Goal: Task Accomplishment & Management: Manage account settings

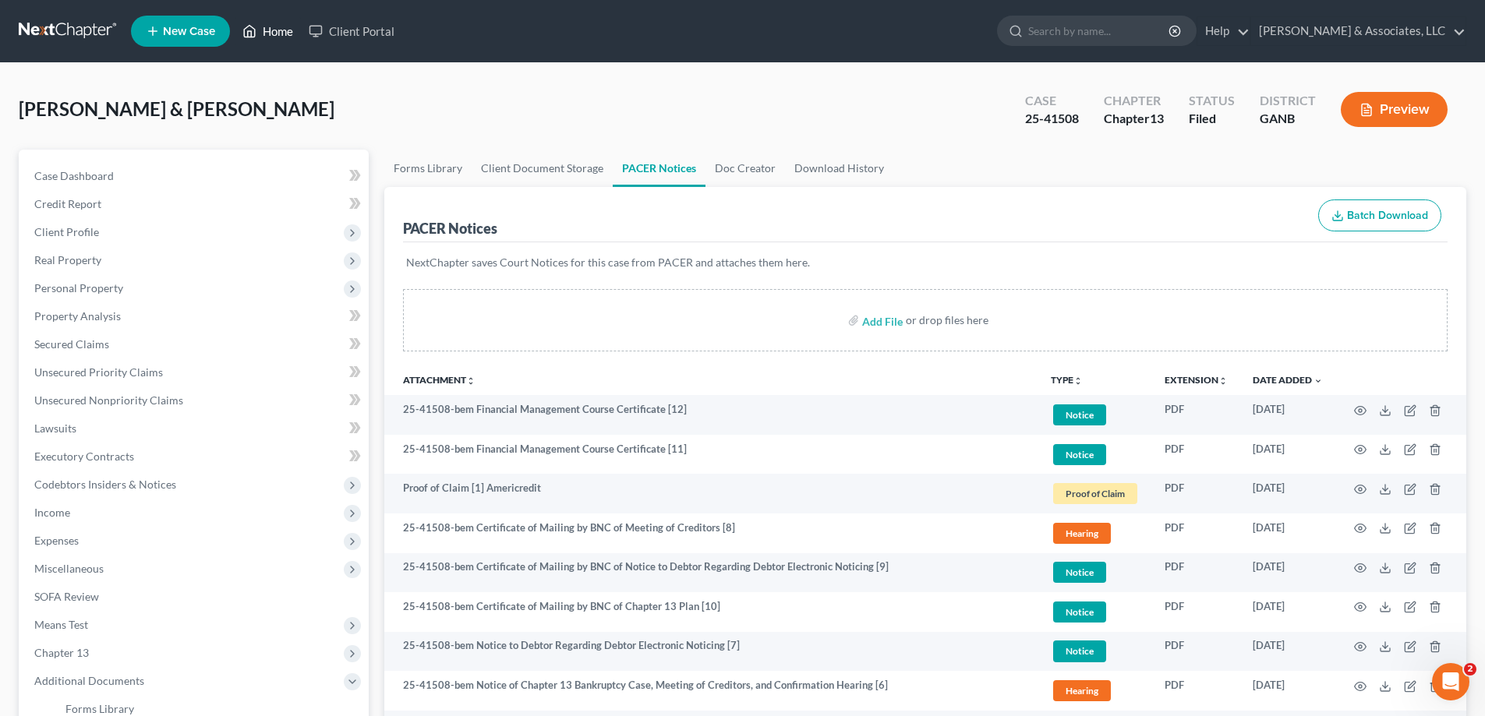
click at [284, 34] on link "Home" at bounding box center [268, 31] width 66 height 28
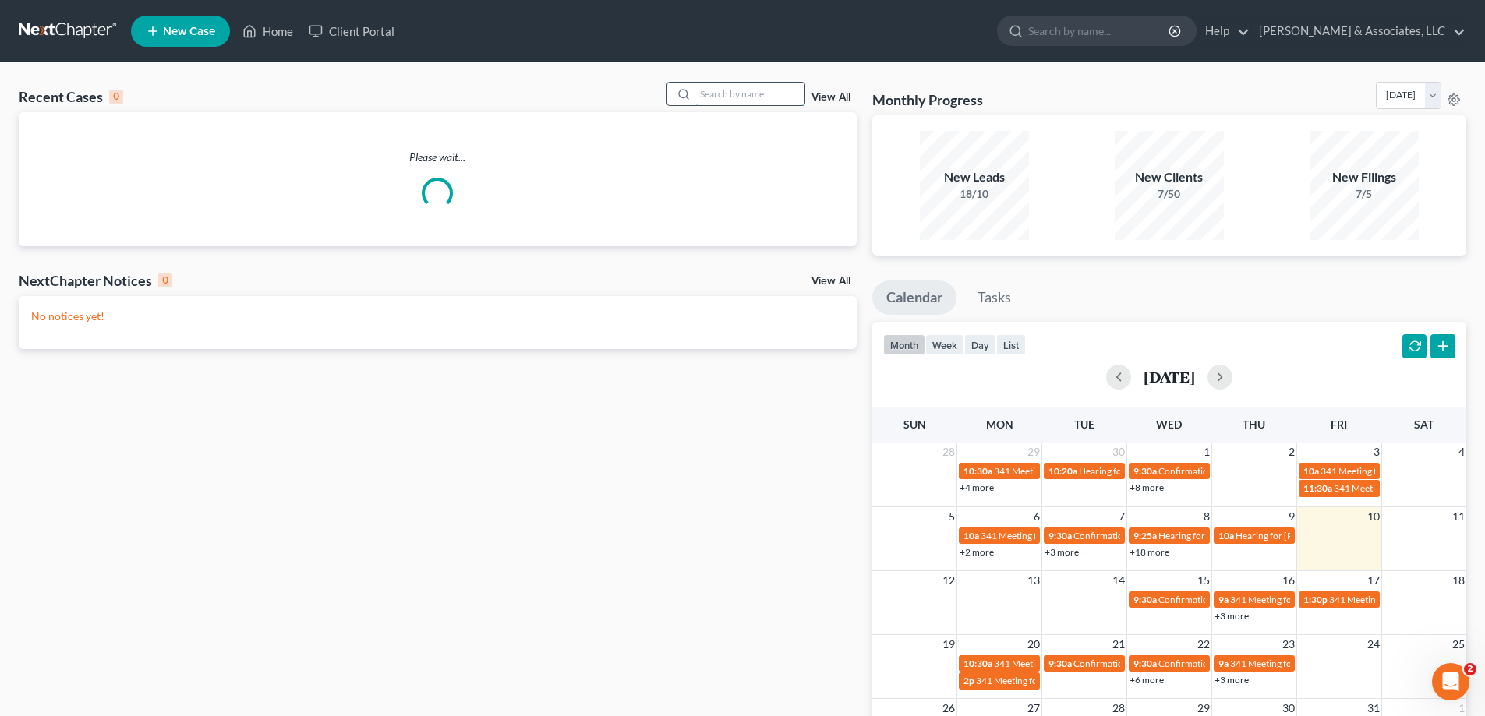
click at [720, 91] on input "search" at bounding box center [749, 94] width 109 height 23
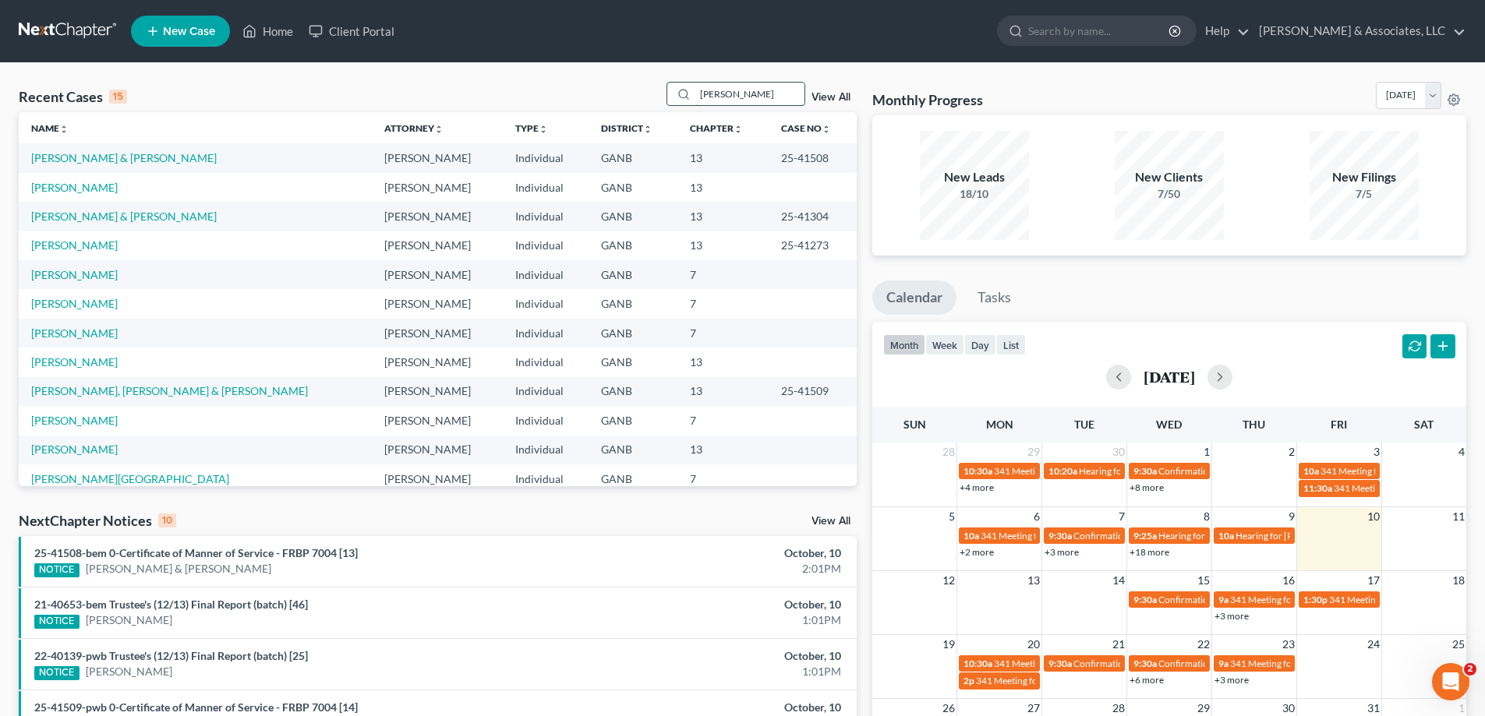
type input "[PERSON_NAME]"
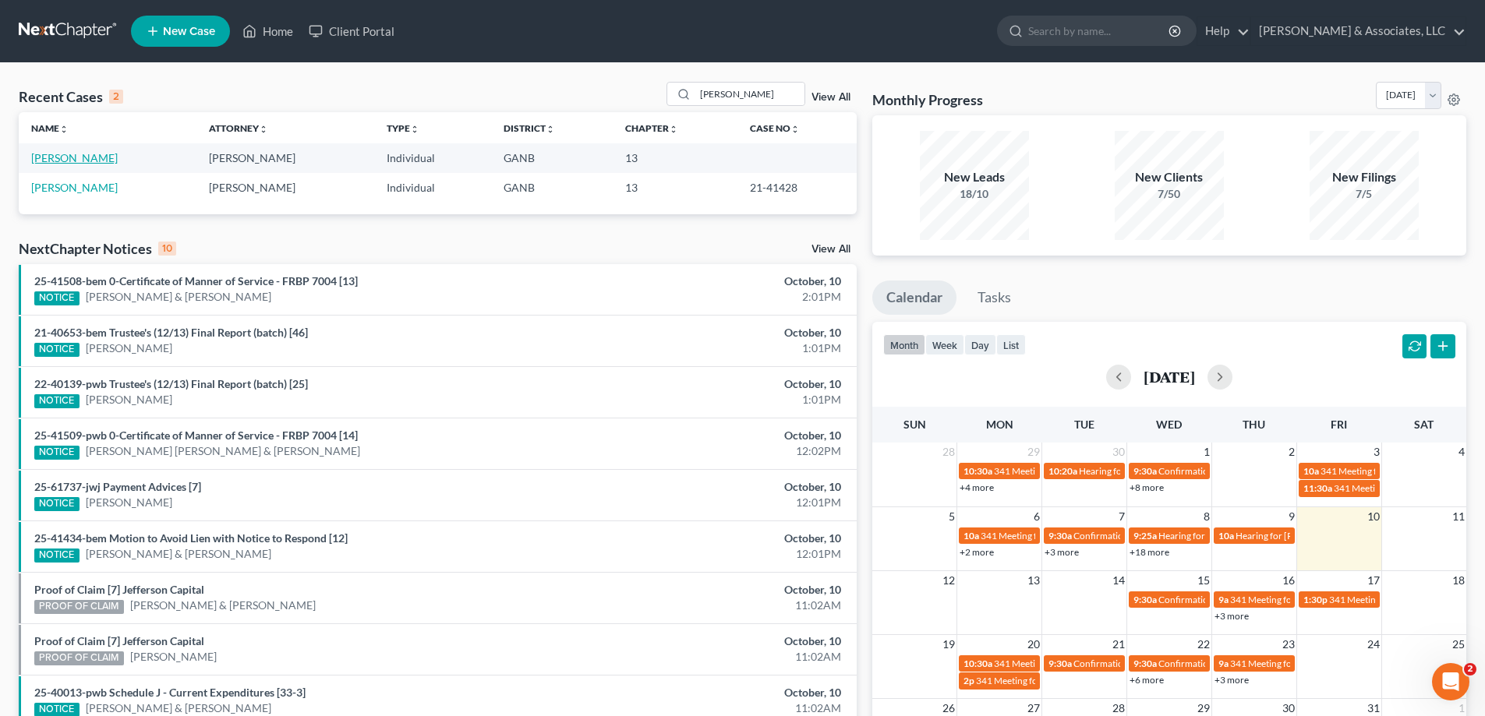
click at [64, 156] on link "[PERSON_NAME]" at bounding box center [74, 157] width 87 height 13
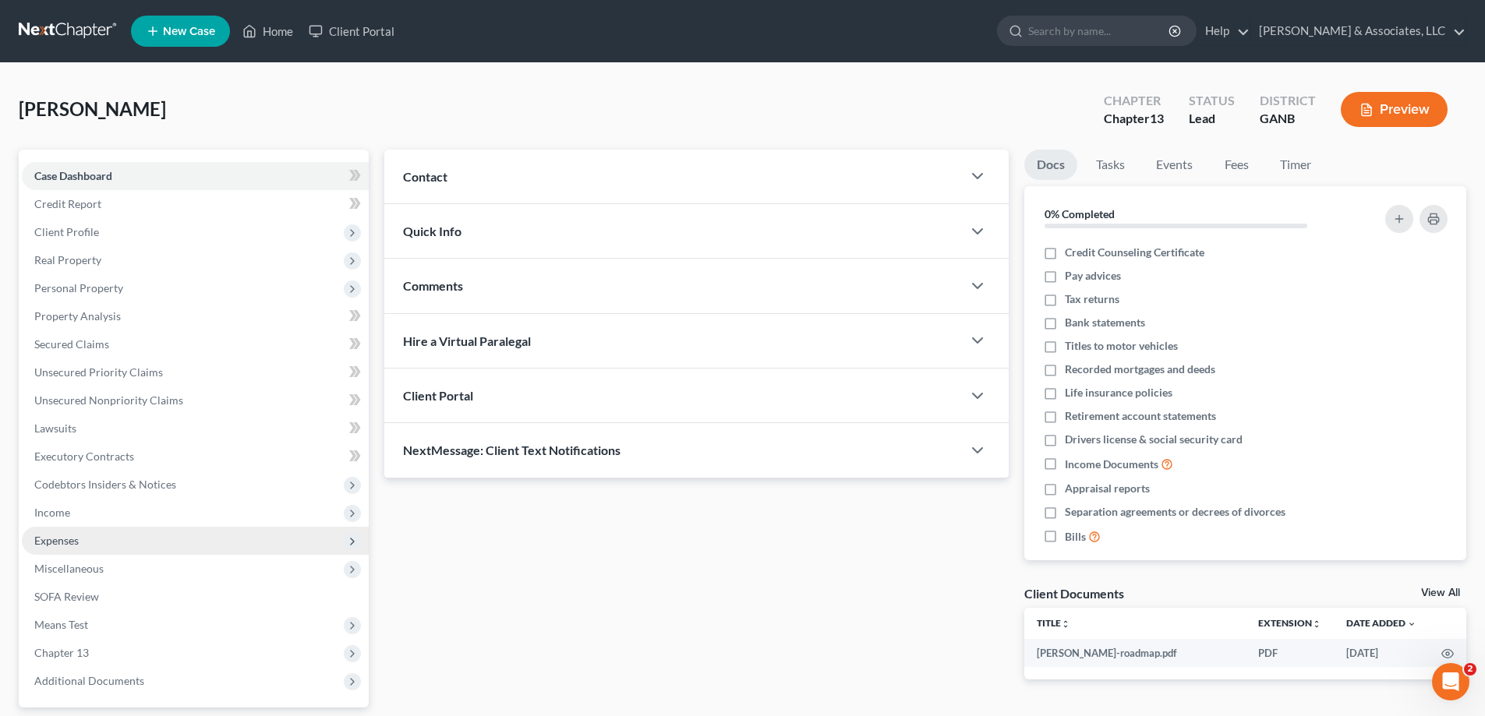
scroll to position [140, 0]
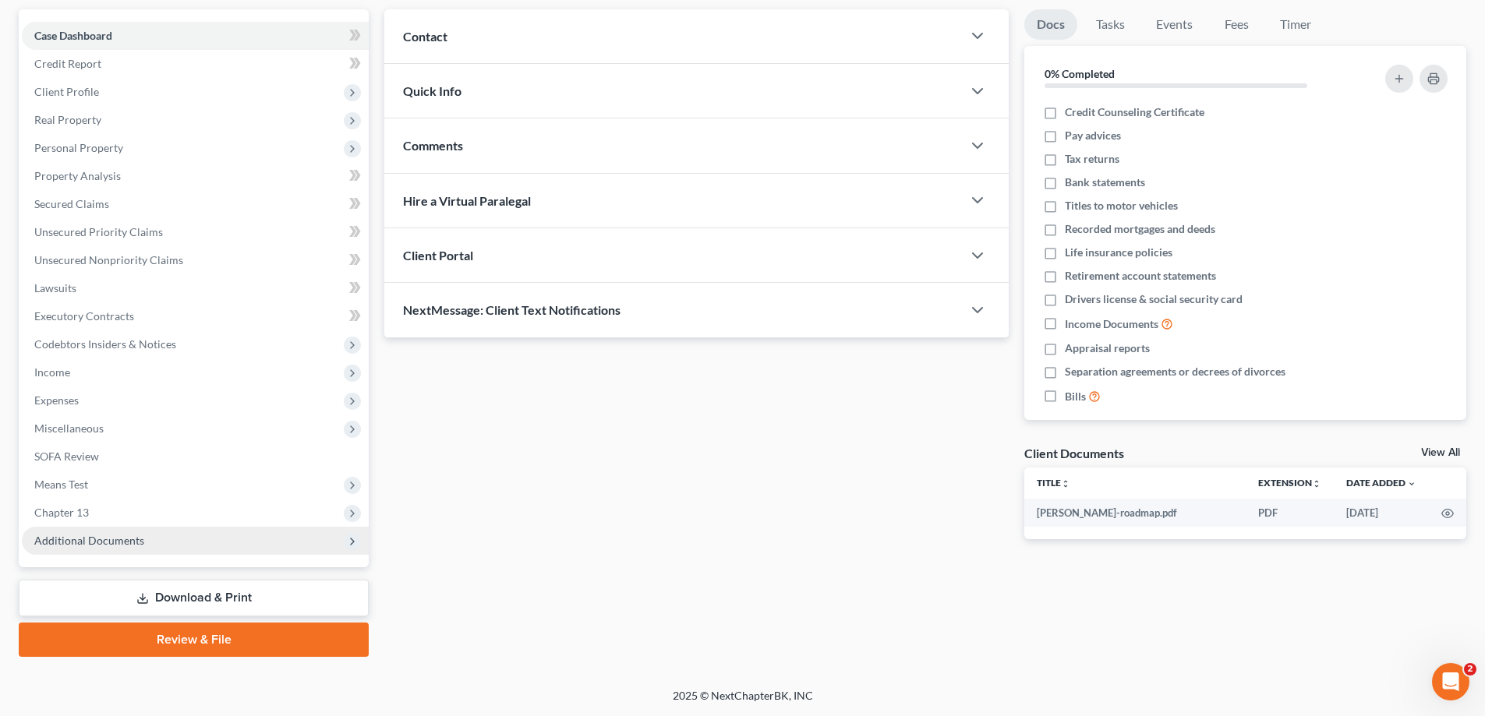
click at [79, 539] on span "Additional Documents" at bounding box center [89, 540] width 110 height 13
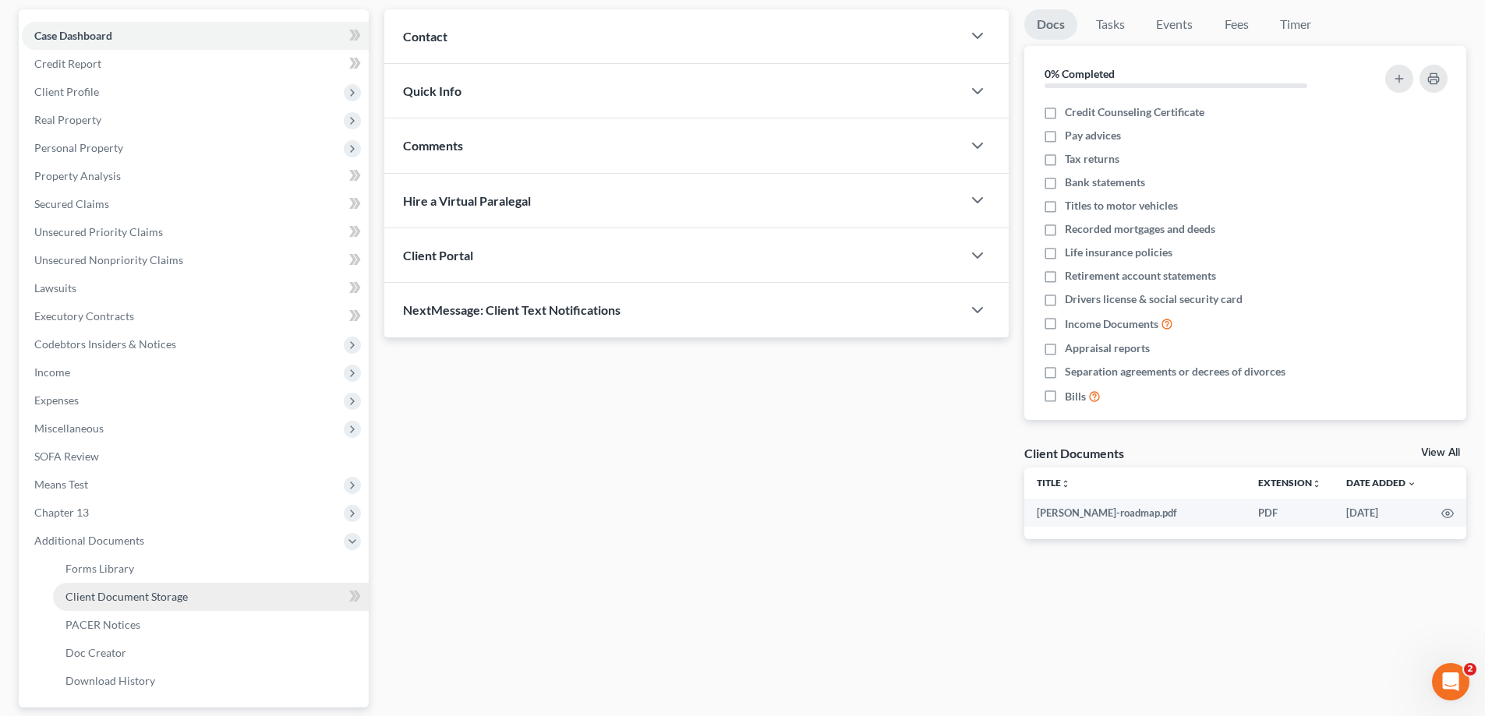
click at [126, 598] on span "Client Document Storage" at bounding box center [126, 596] width 122 height 13
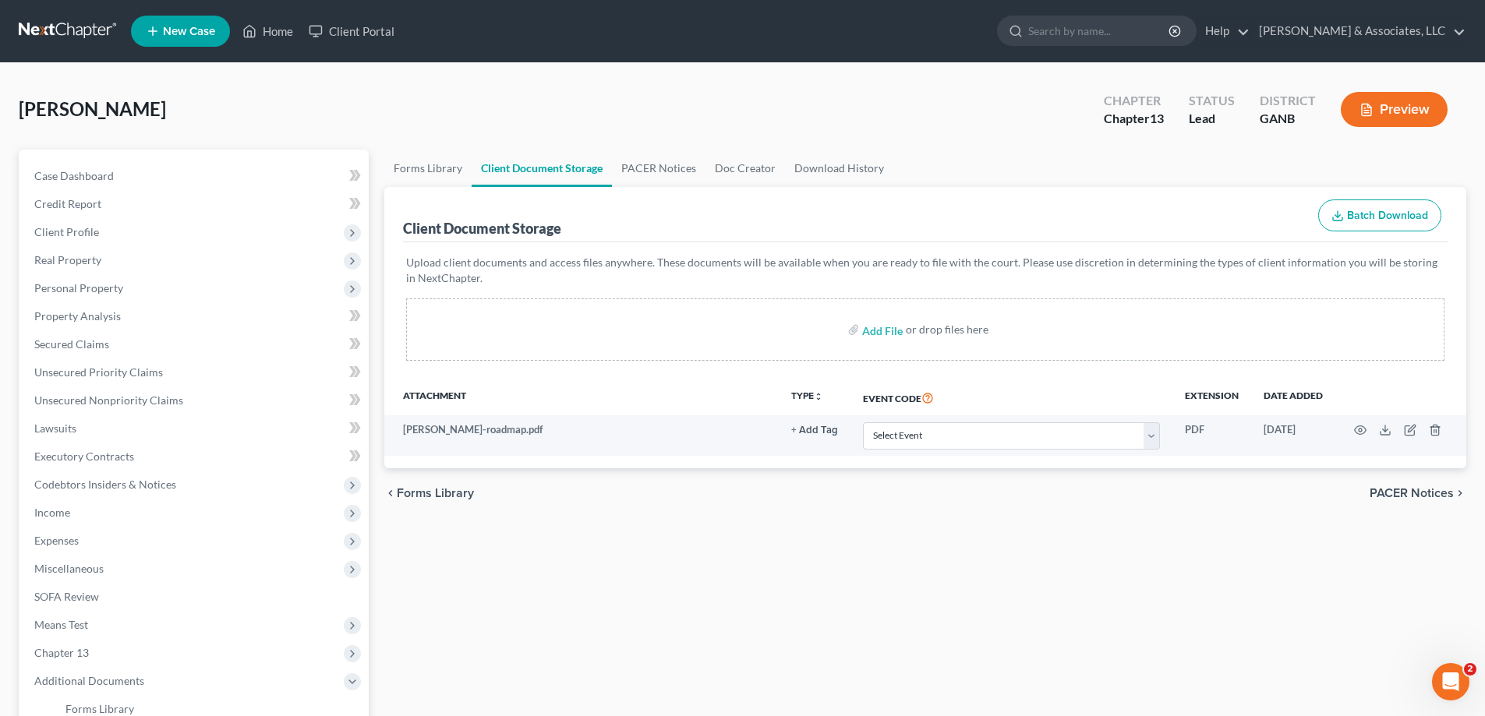
click at [1290, 505] on div "chevron_left Forms Library PACER Notices chevron_right" at bounding box center [925, 493] width 1082 height 50
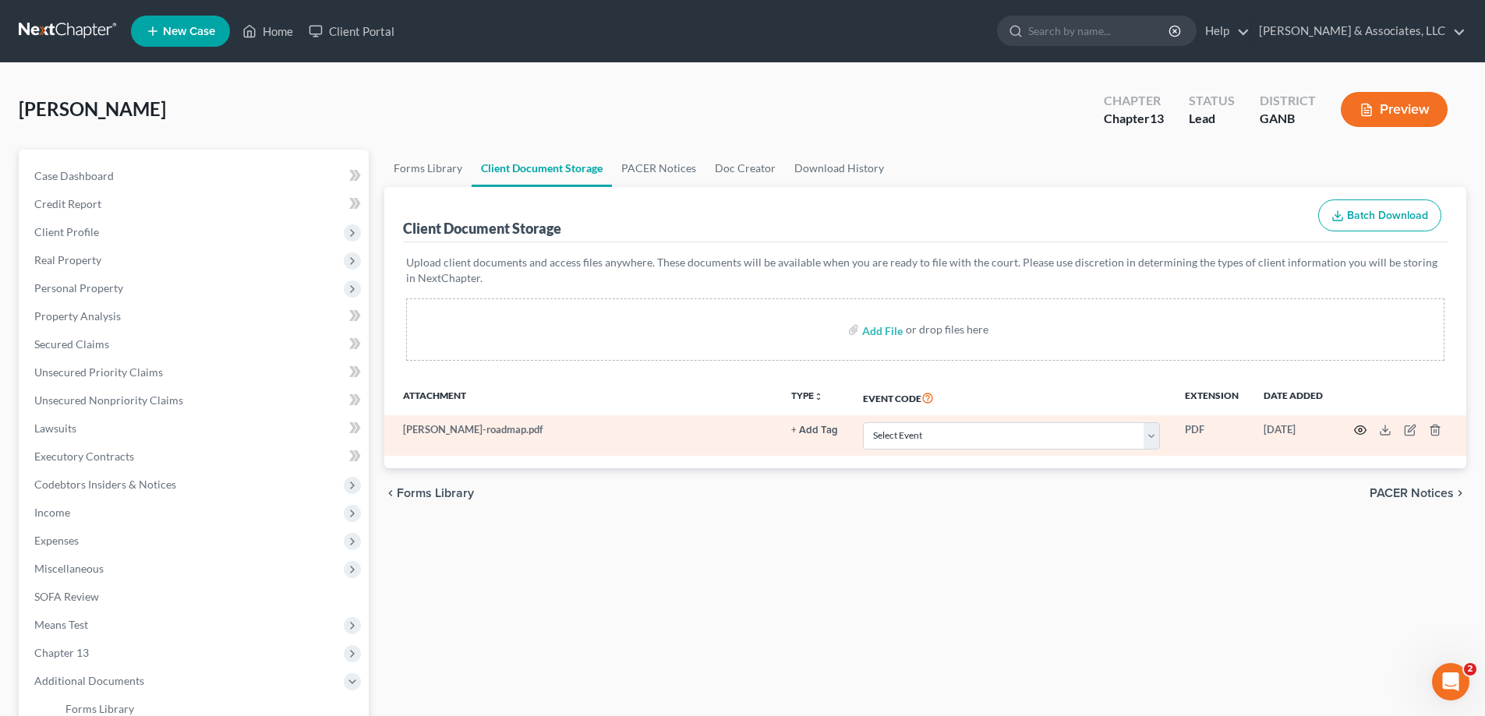
click at [1362, 431] on icon "button" at bounding box center [1360, 430] width 12 height 12
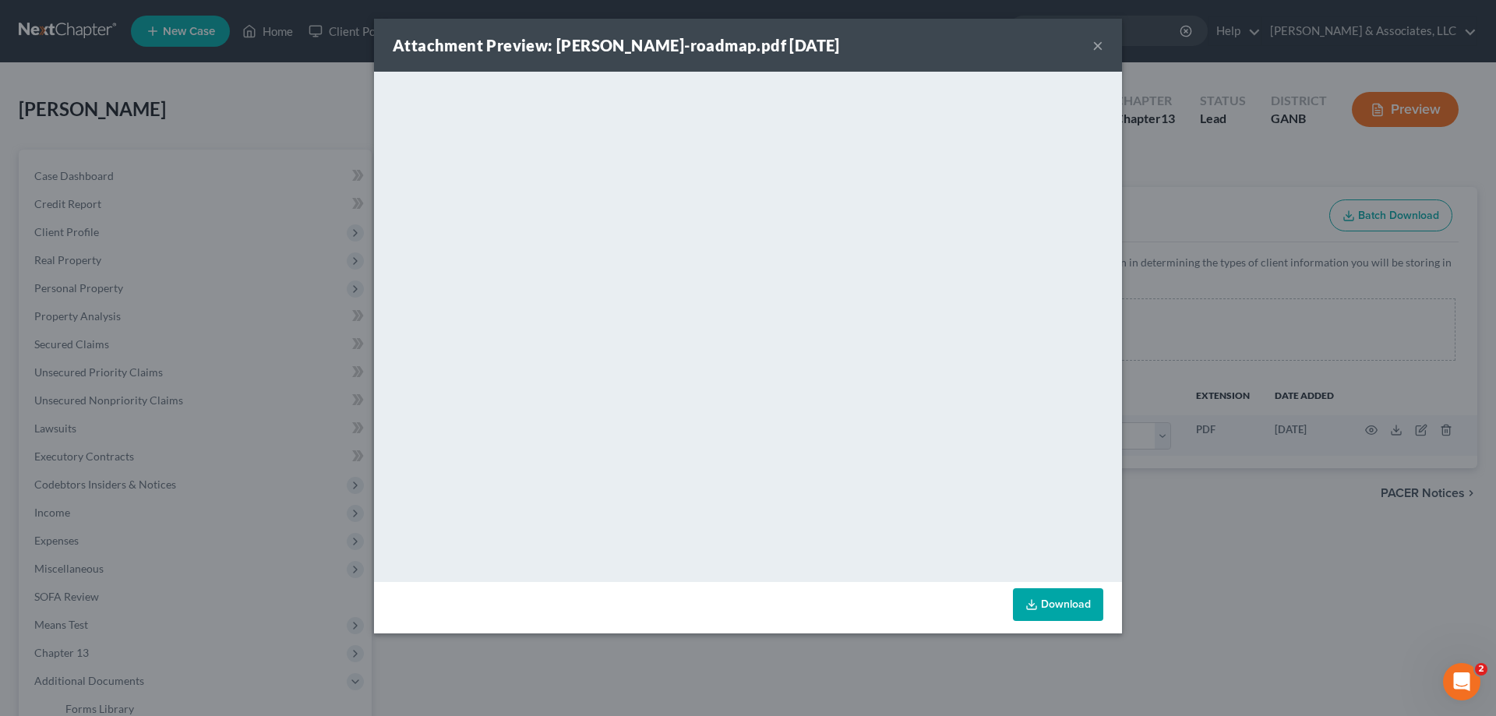
click at [1091, 43] on div "Attachment Preview: [PERSON_NAME]-roadmap.pdf [DATE] ×" at bounding box center [748, 45] width 748 height 53
click at [1094, 47] on button "×" at bounding box center [1098, 45] width 11 height 19
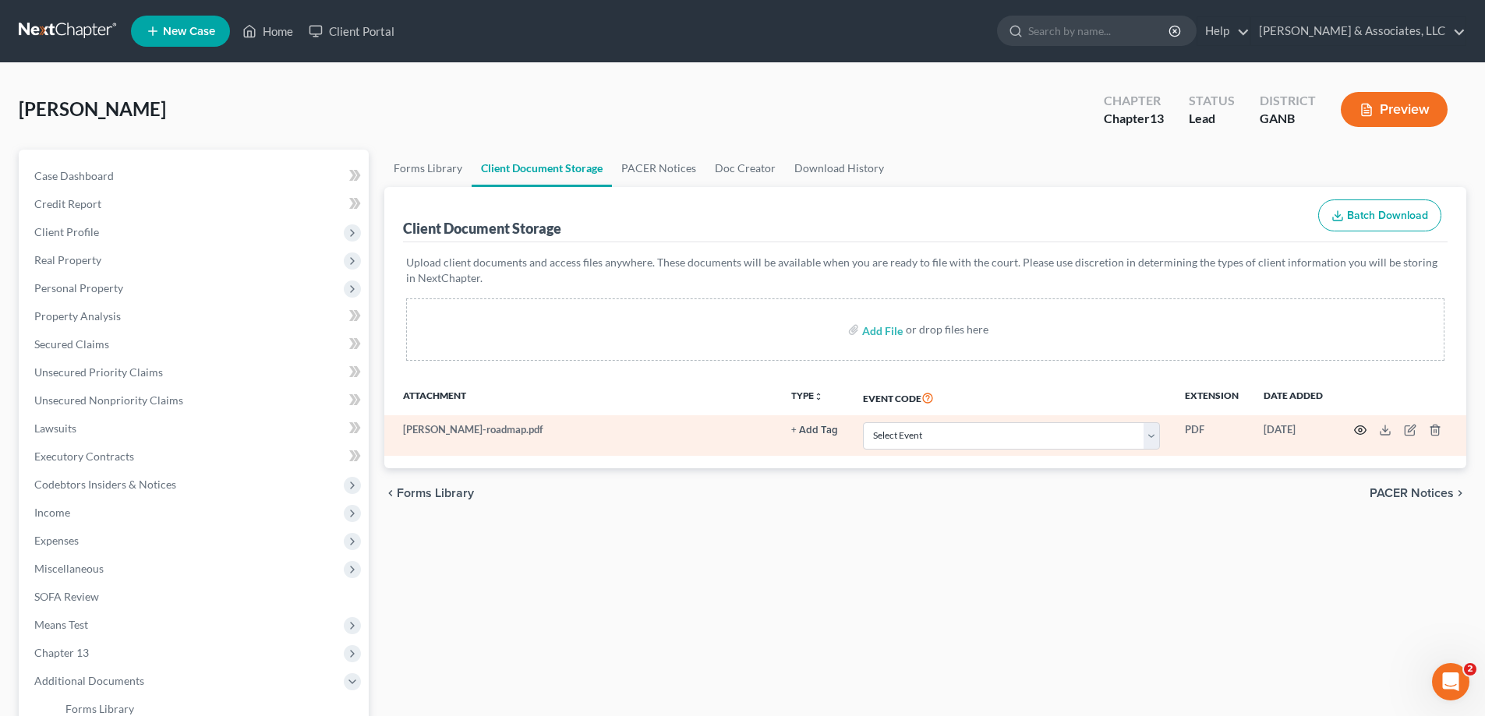
click at [1356, 431] on icon "button" at bounding box center [1360, 430] width 12 height 12
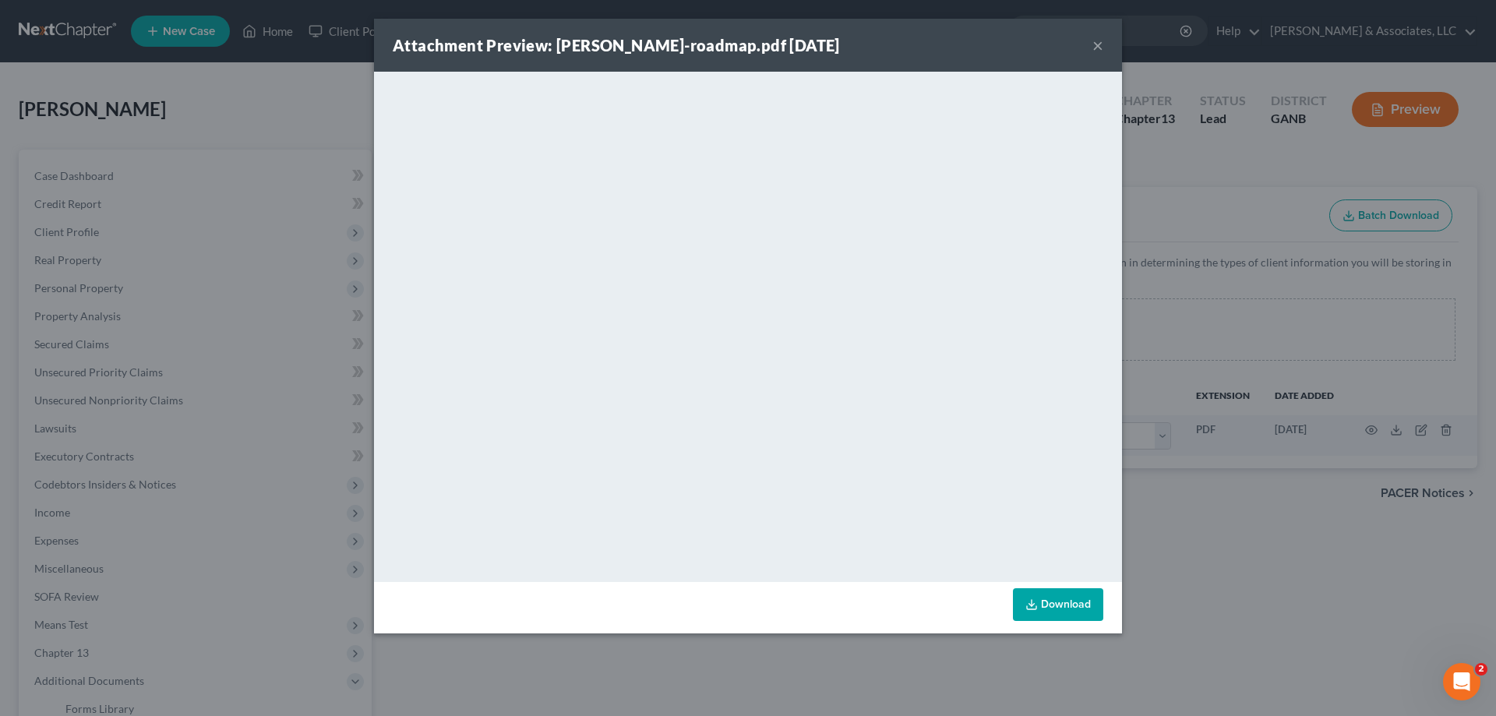
click at [1096, 44] on button "×" at bounding box center [1098, 45] width 11 height 19
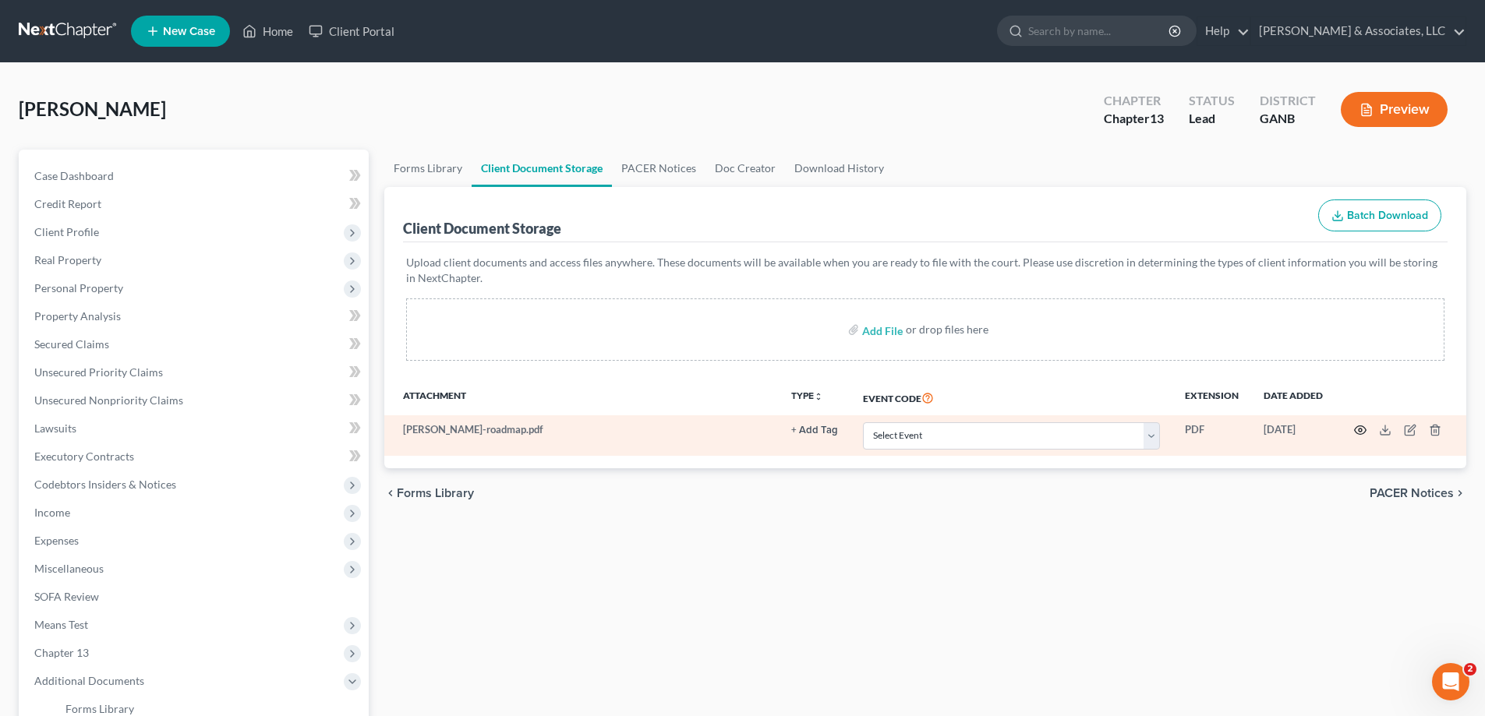
click at [1359, 429] on circle "button" at bounding box center [1359, 430] width 3 height 3
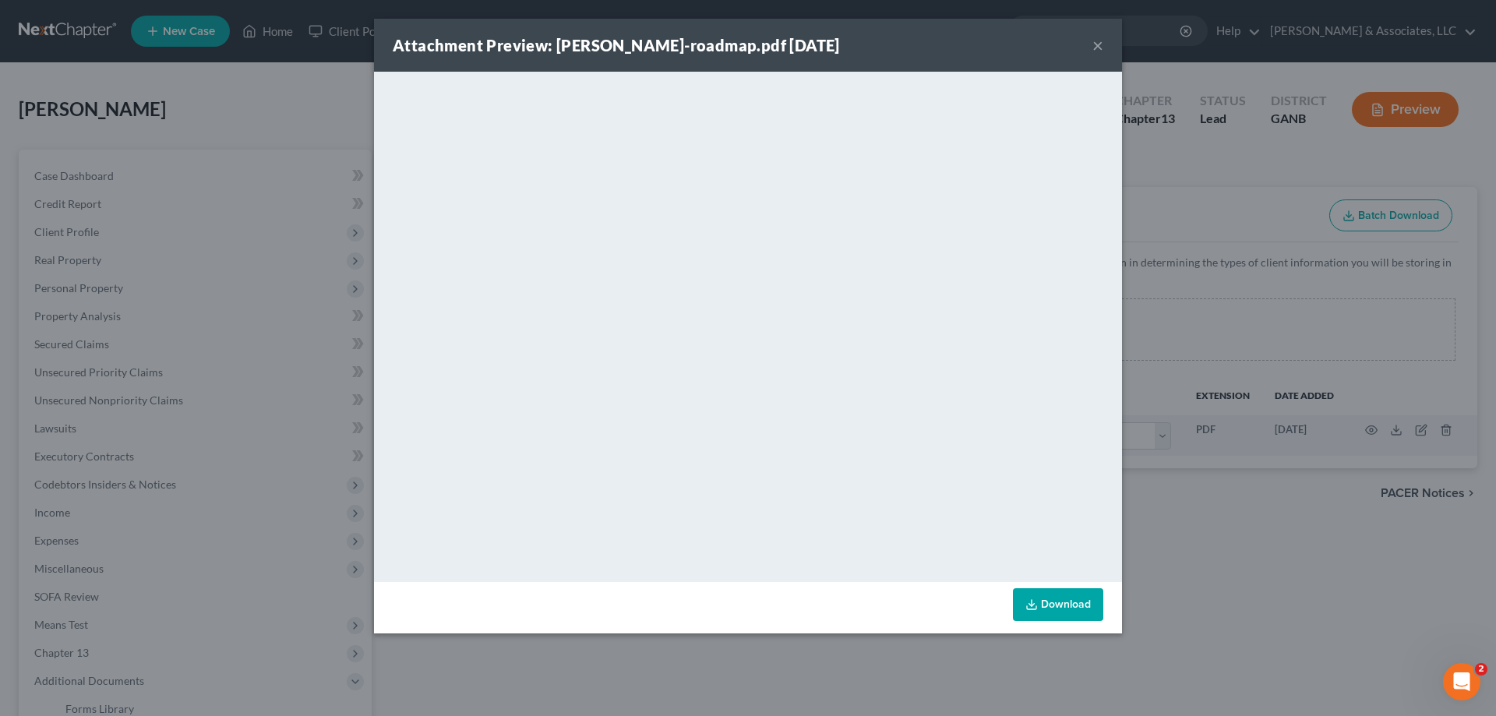
click at [1096, 45] on button "×" at bounding box center [1098, 45] width 11 height 19
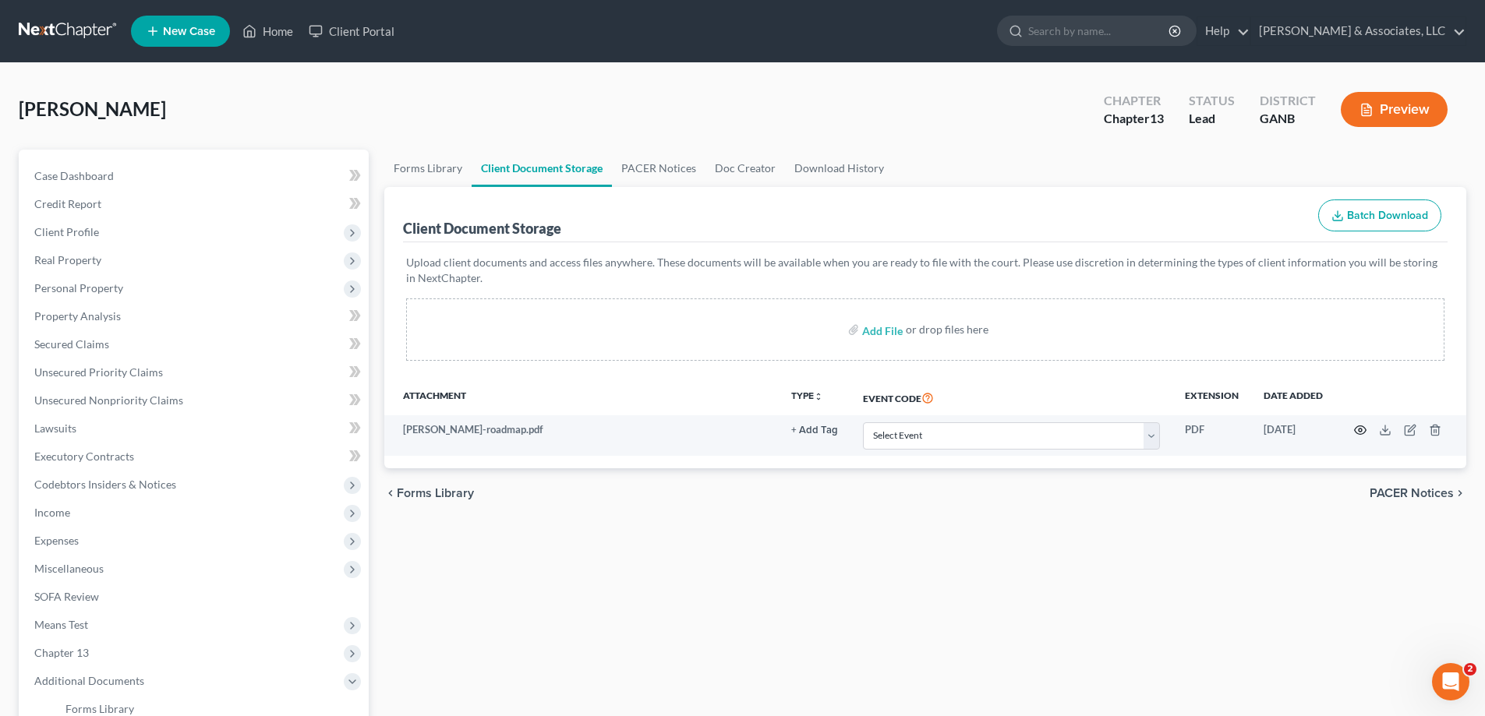
drag, startPoint x: 1358, startPoint y: 429, endPoint x: 953, endPoint y: 376, distance: 408.0
click at [1353, 429] on td at bounding box center [1400, 435] width 131 height 41
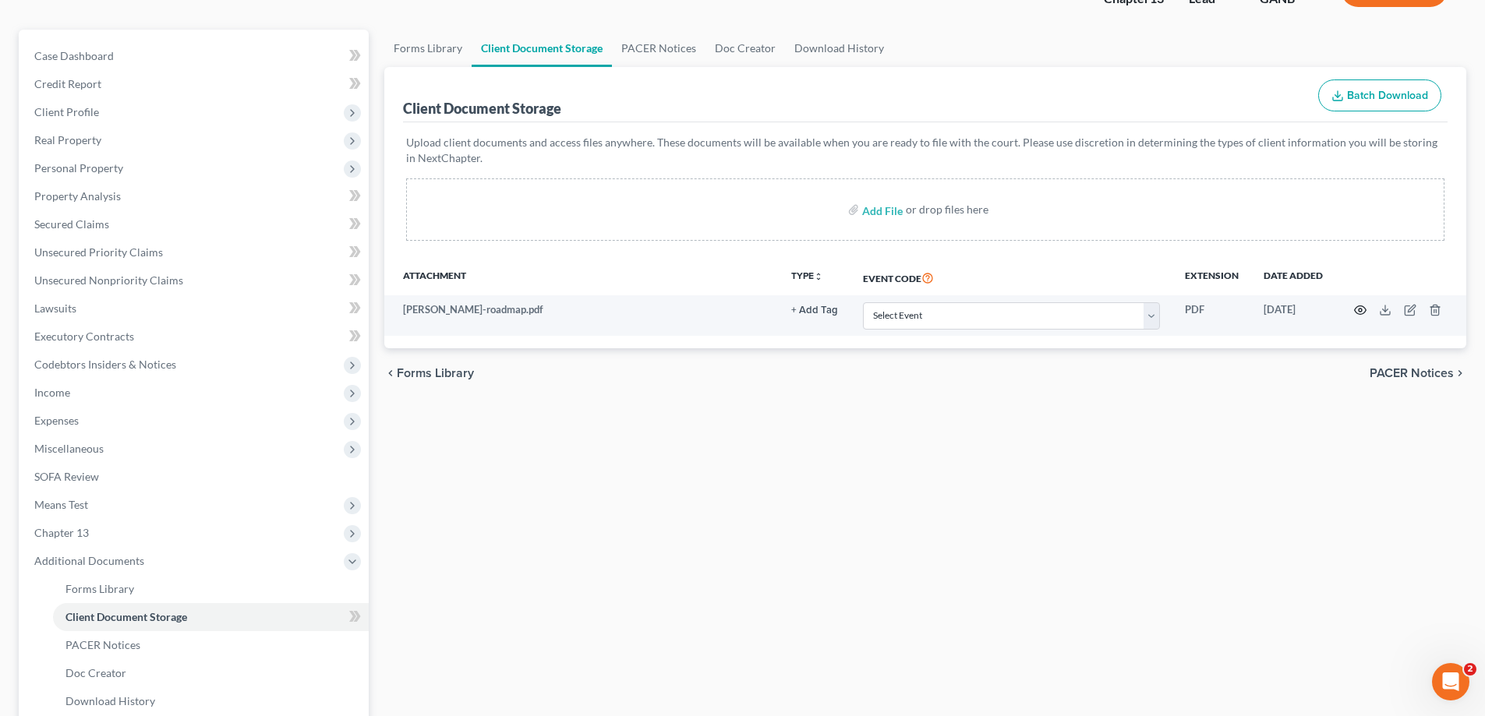
scroll to position [281, 0]
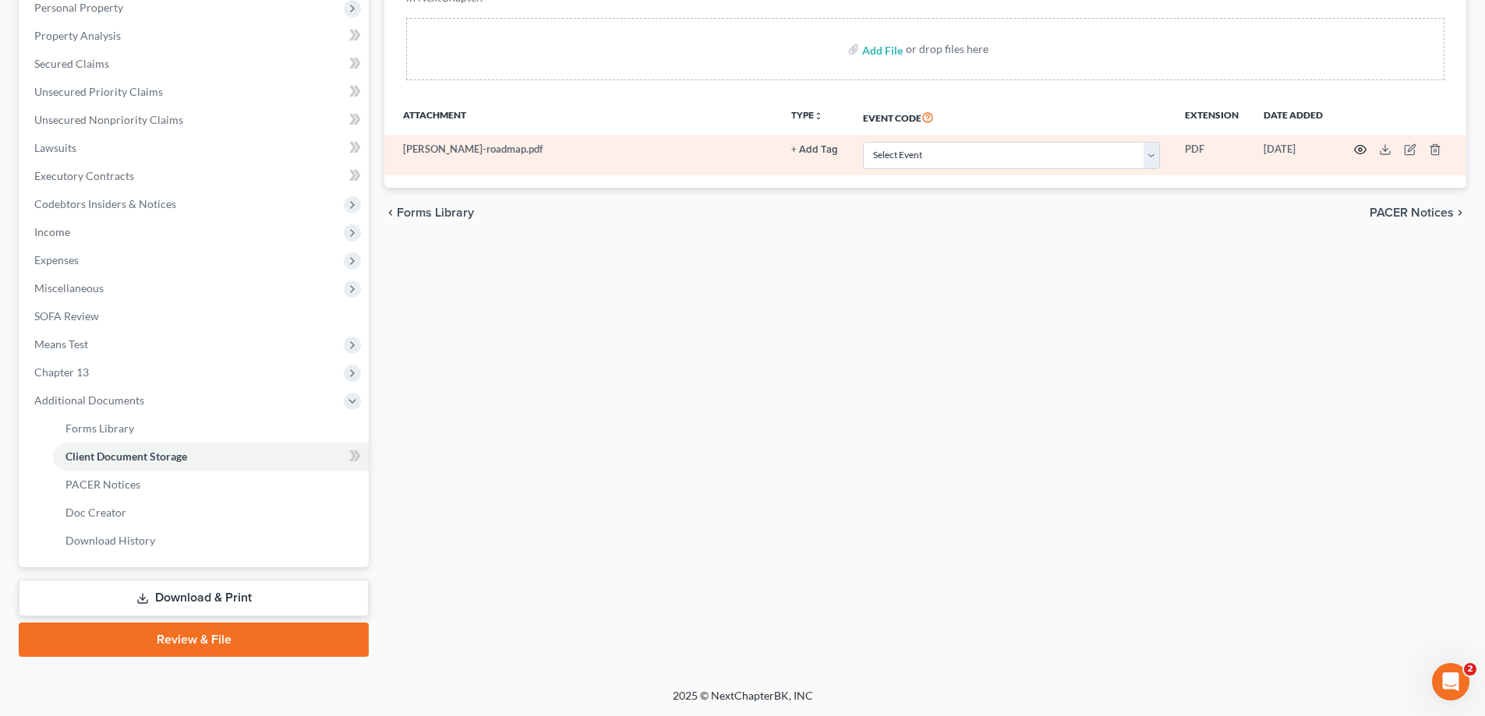
click at [1360, 149] on circle "button" at bounding box center [1359, 149] width 3 height 3
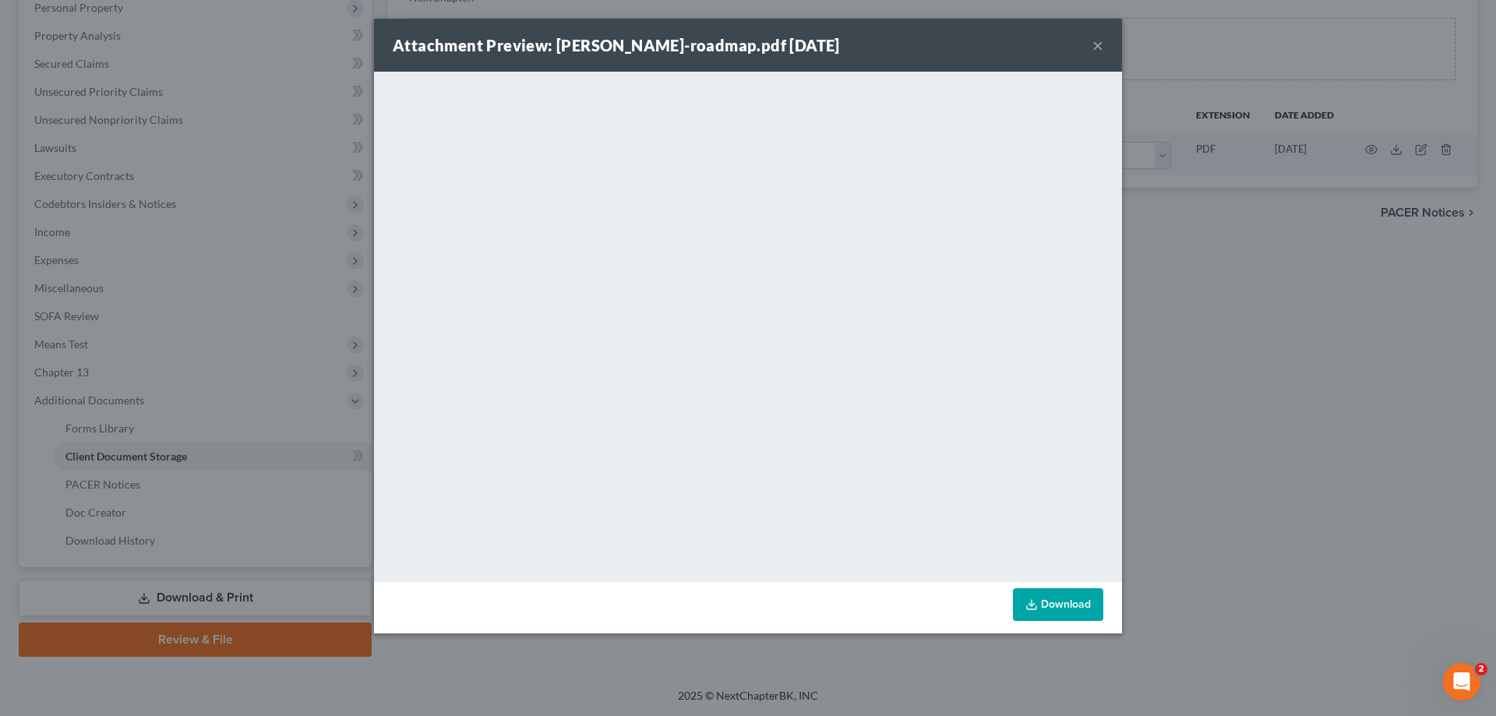
click at [1094, 45] on button "×" at bounding box center [1098, 45] width 11 height 19
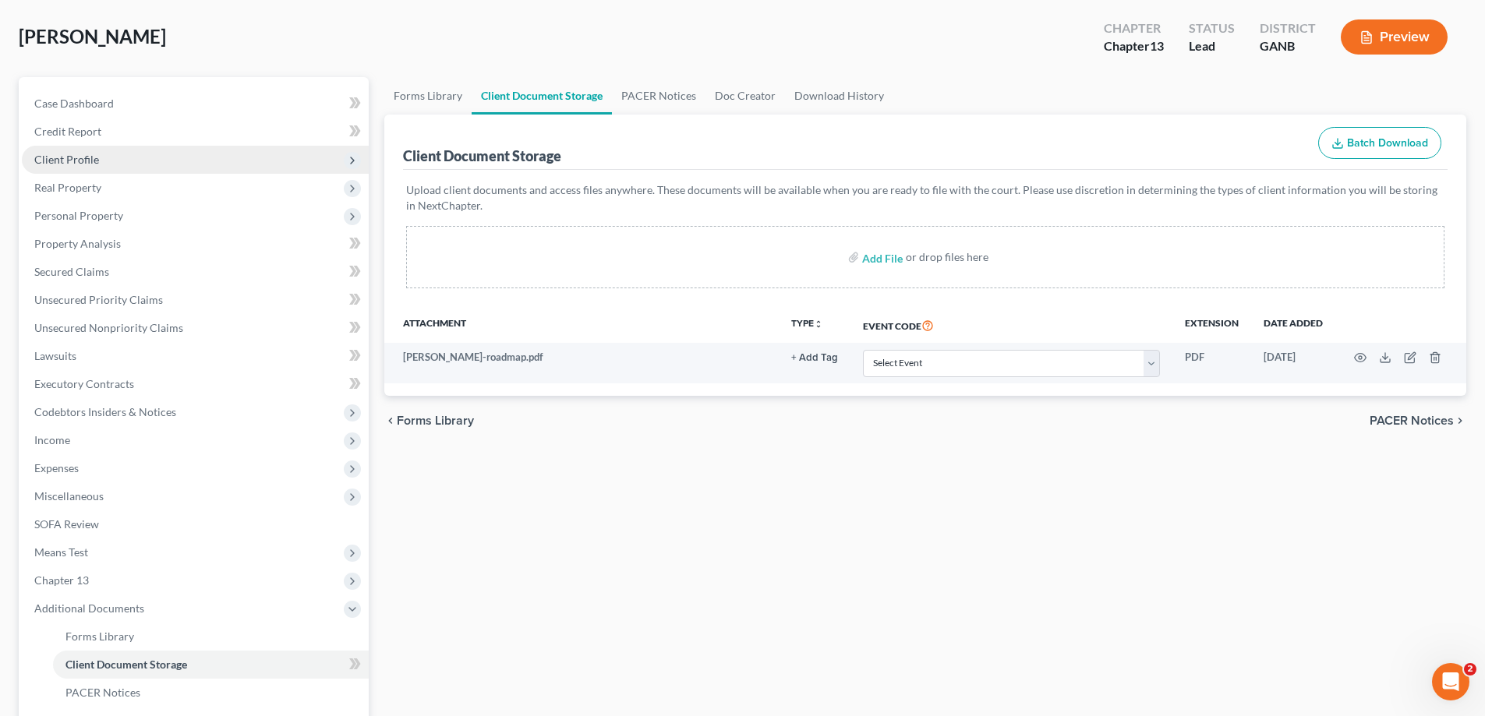
scroll to position [0, 0]
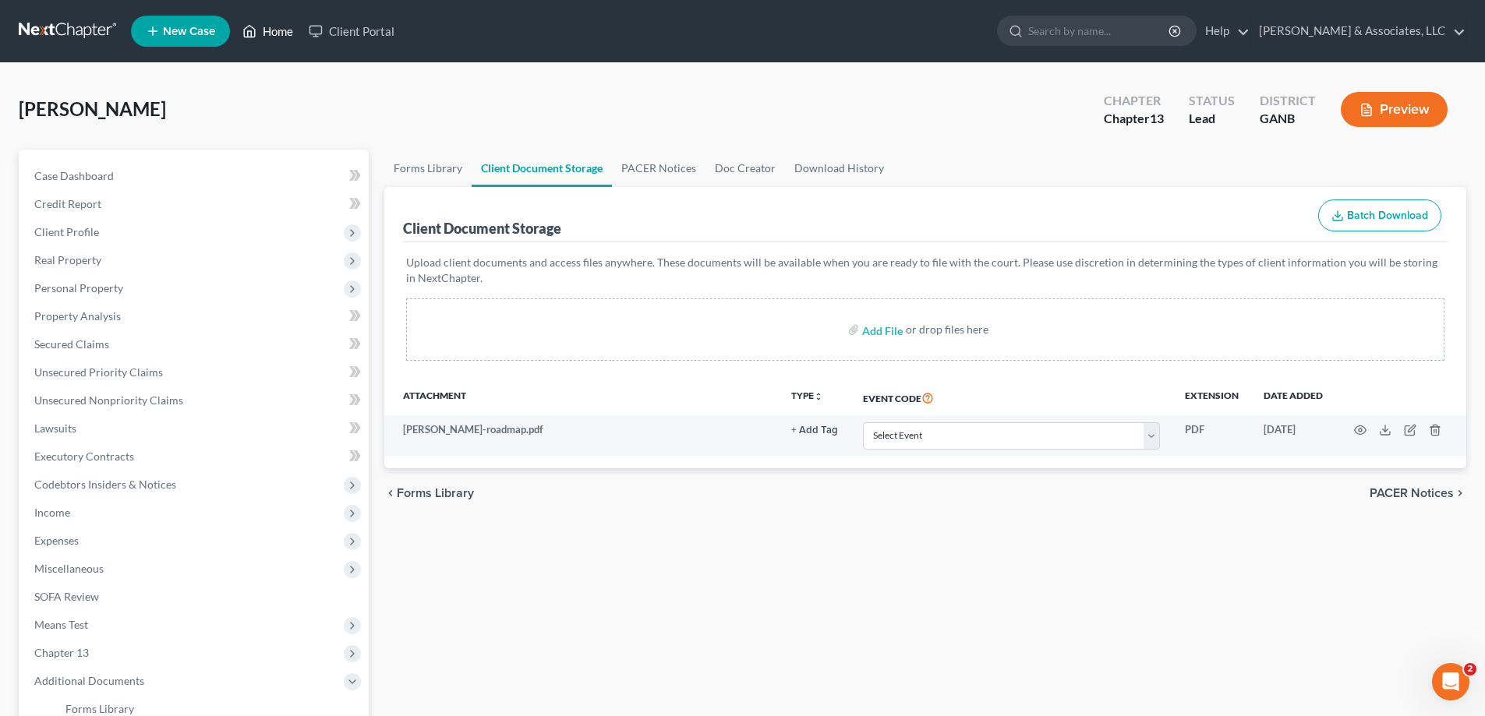
click at [286, 28] on link "Home" at bounding box center [268, 31] width 66 height 28
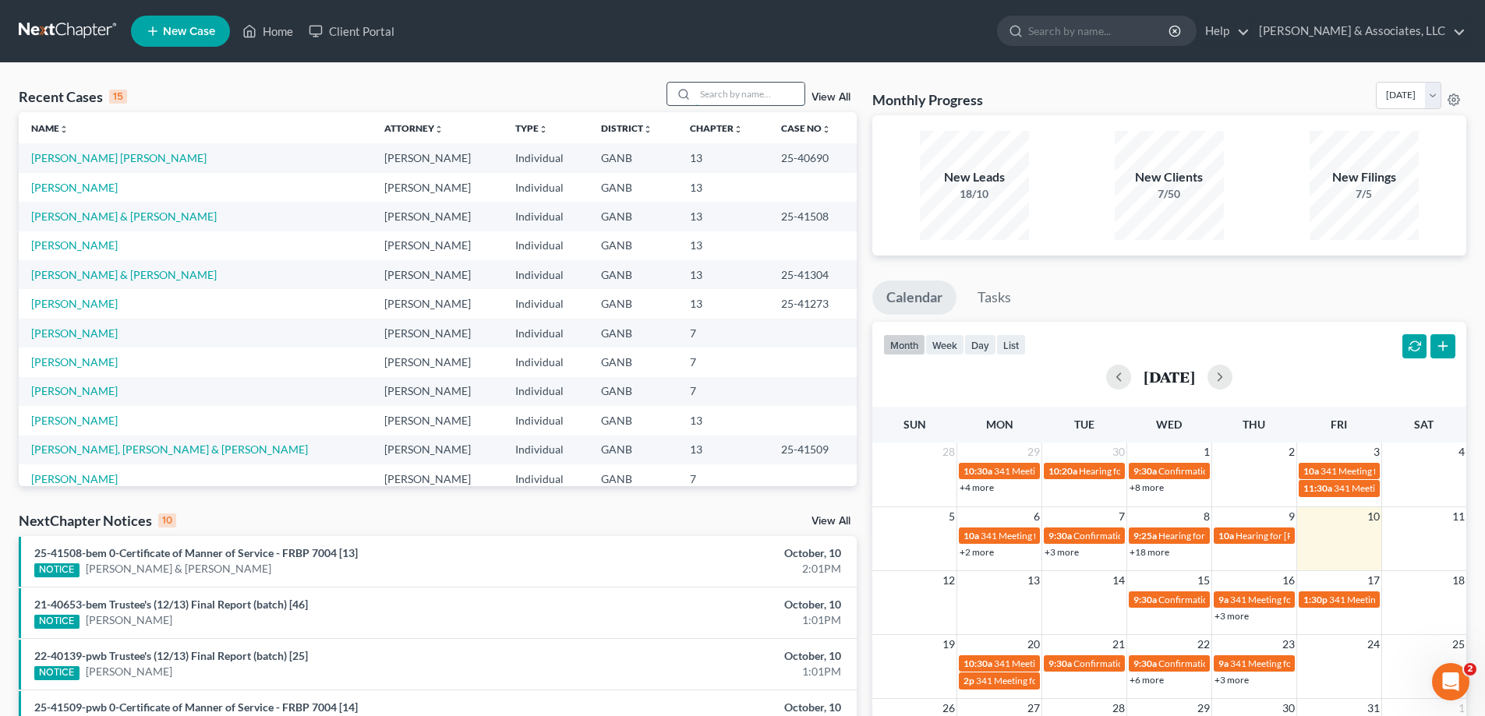
click at [715, 95] on input "search" at bounding box center [749, 94] width 109 height 23
click at [81, 189] on link "[PERSON_NAME]" at bounding box center [74, 187] width 87 height 13
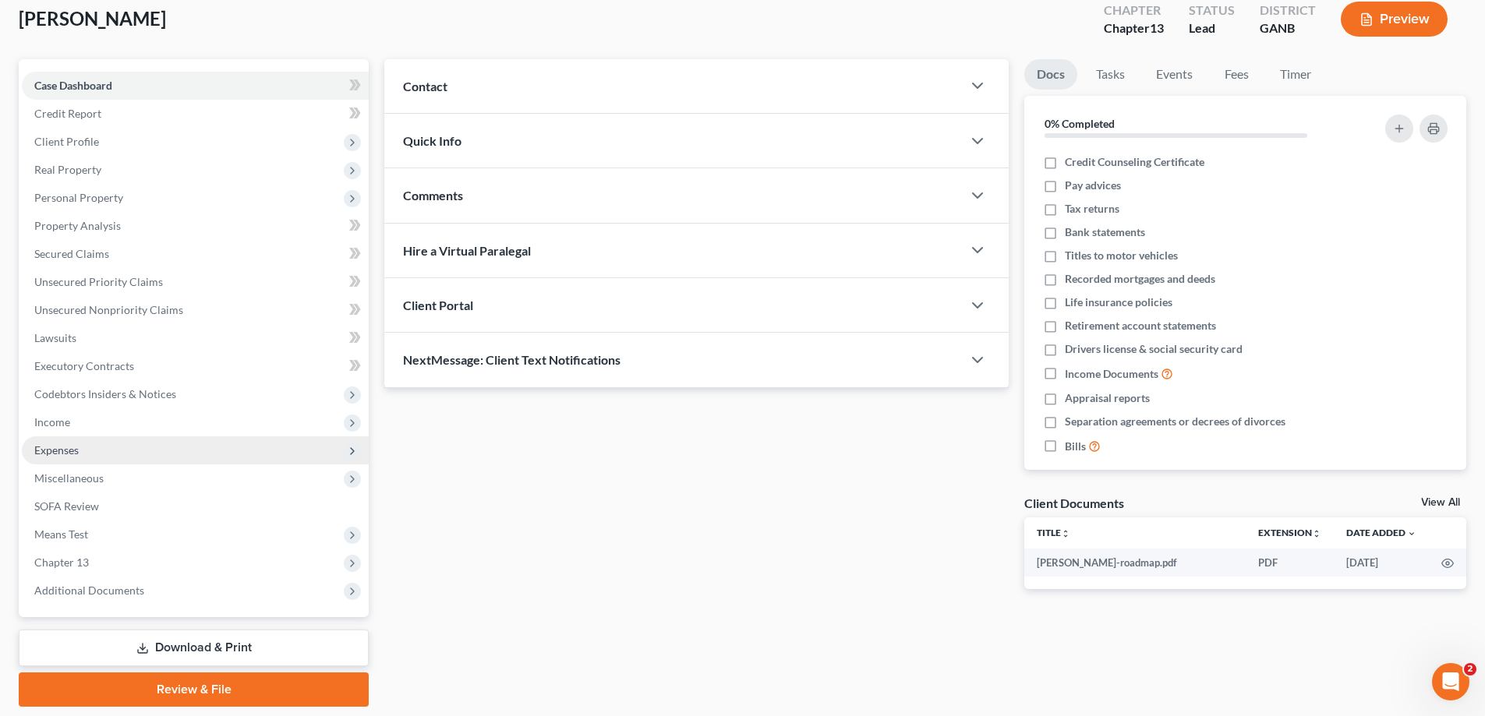
scroll to position [140, 0]
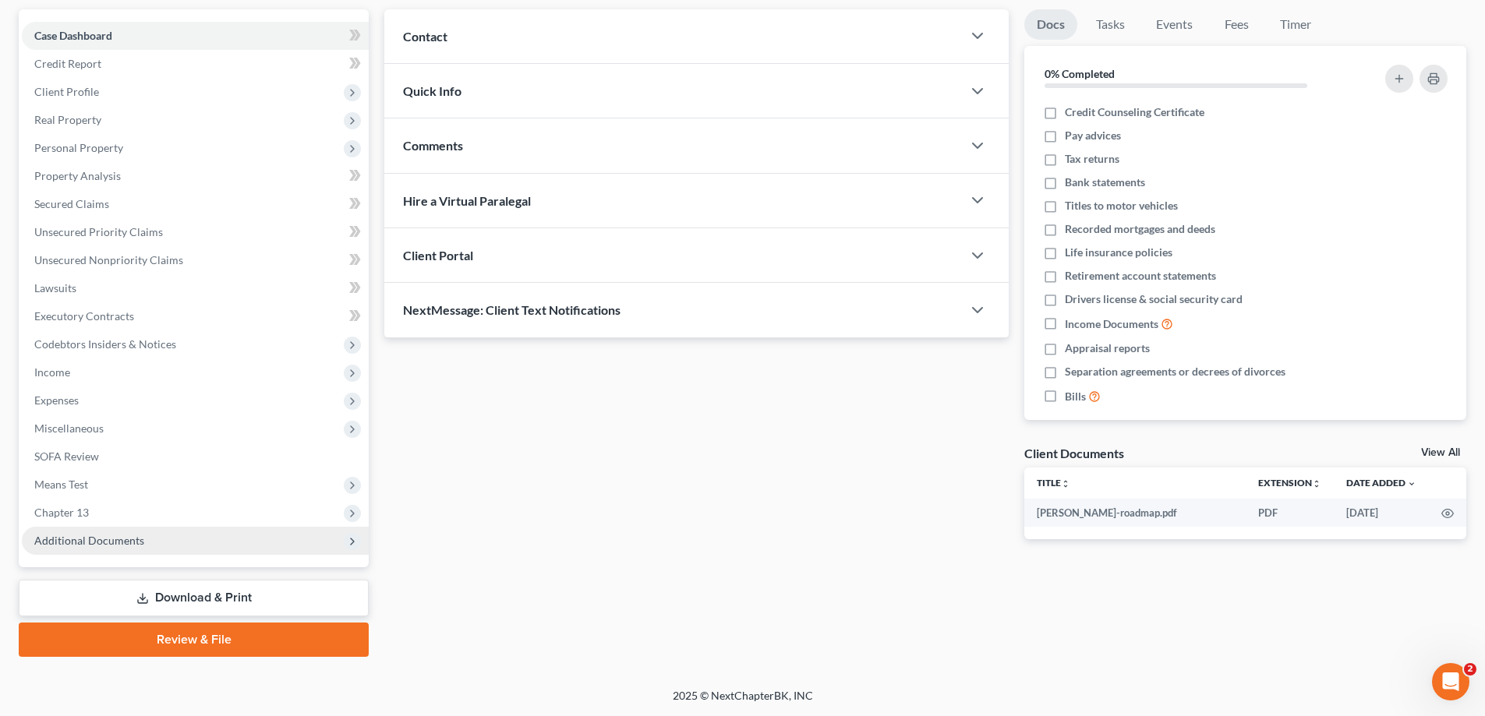
click at [71, 537] on span "Additional Documents" at bounding box center [89, 540] width 110 height 13
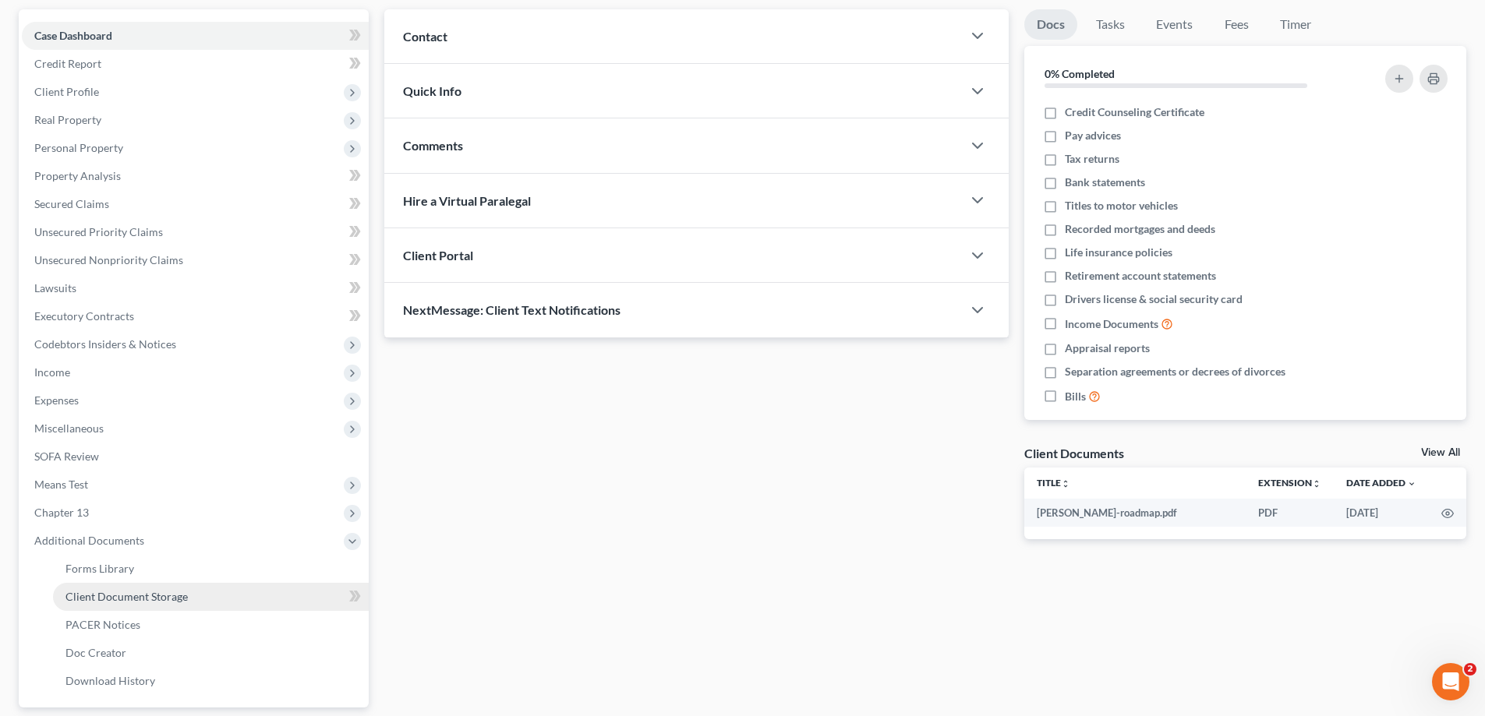
click at [115, 599] on span "Client Document Storage" at bounding box center [126, 596] width 122 height 13
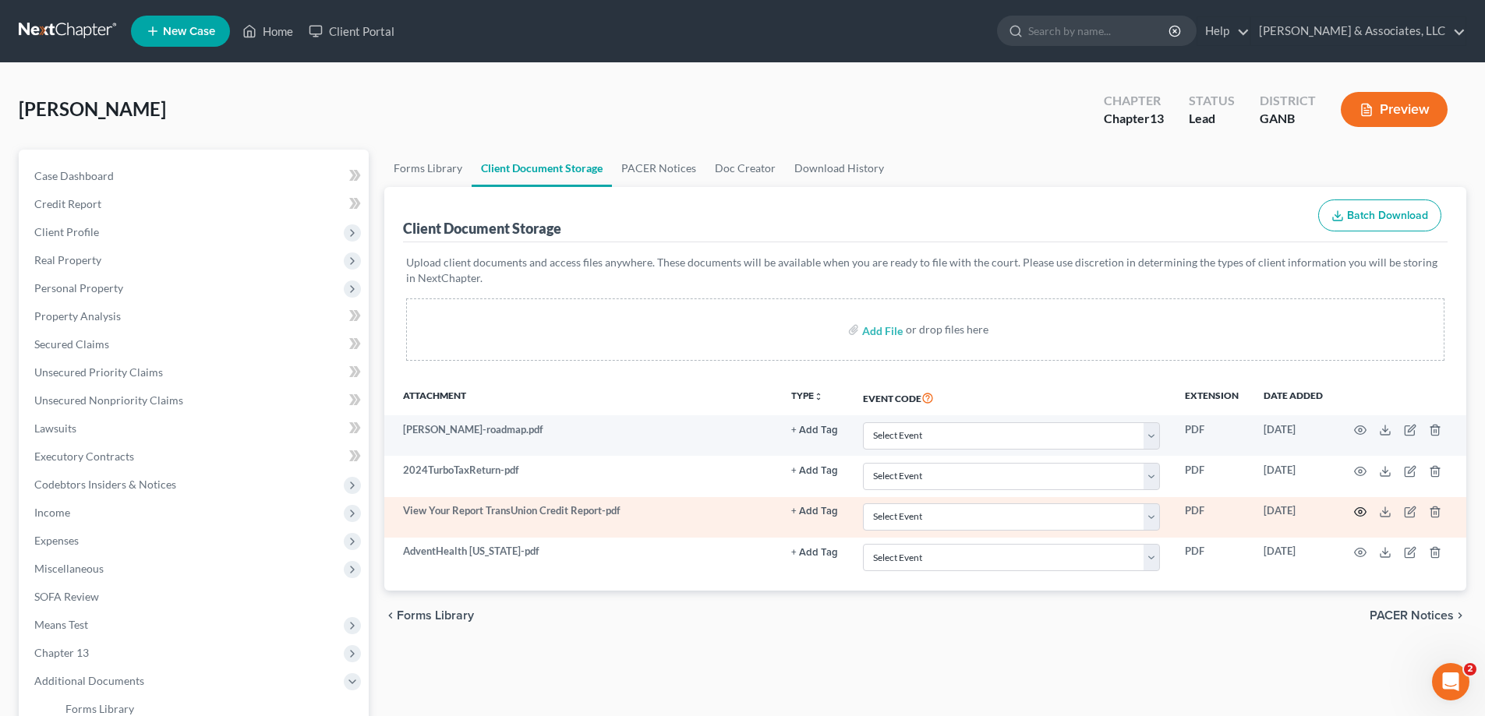
click at [1361, 507] on td at bounding box center [1400, 517] width 131 height 41
click at [1358, 511] on icon "button" at bounding box center [1360, 512] width 12 height 12
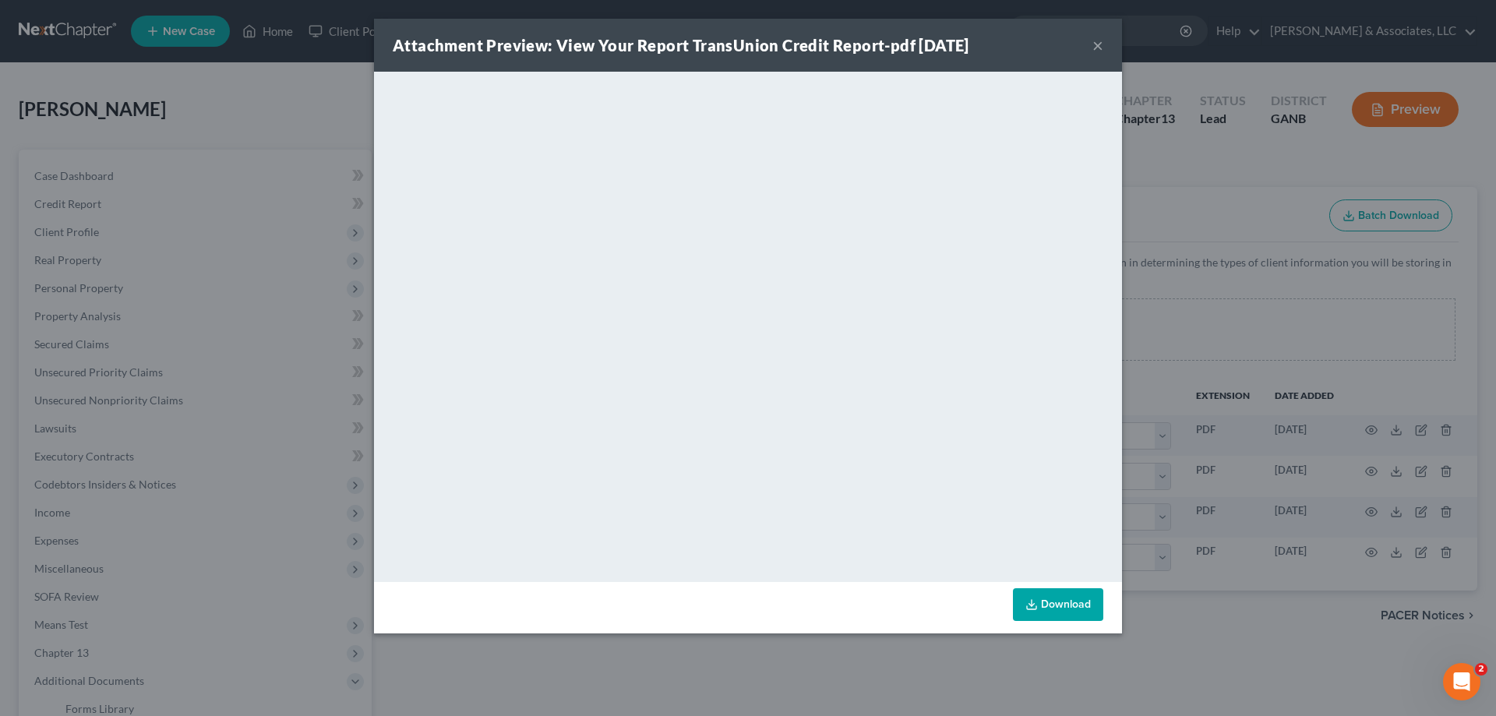
drag, startPoint x: 1097, startPoint y: 43, endPoint x: 1255, endPoint y: 361, distance: 355.2
click at [1097, 46] on button "×" at bounding box center [1098, 45] width 11 height 19
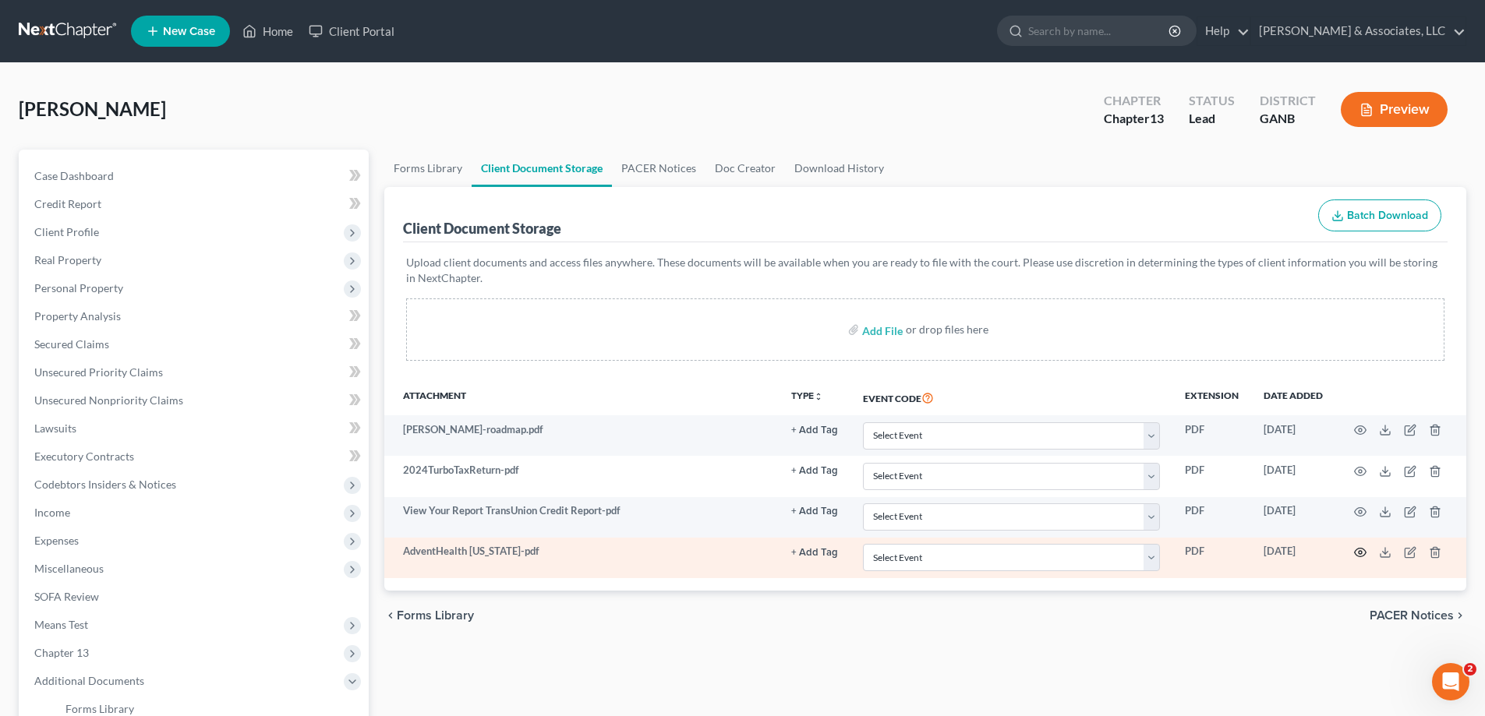
click at [1360, 551] on circle "button" at bounding box center [1359, 552] width 3 height 3
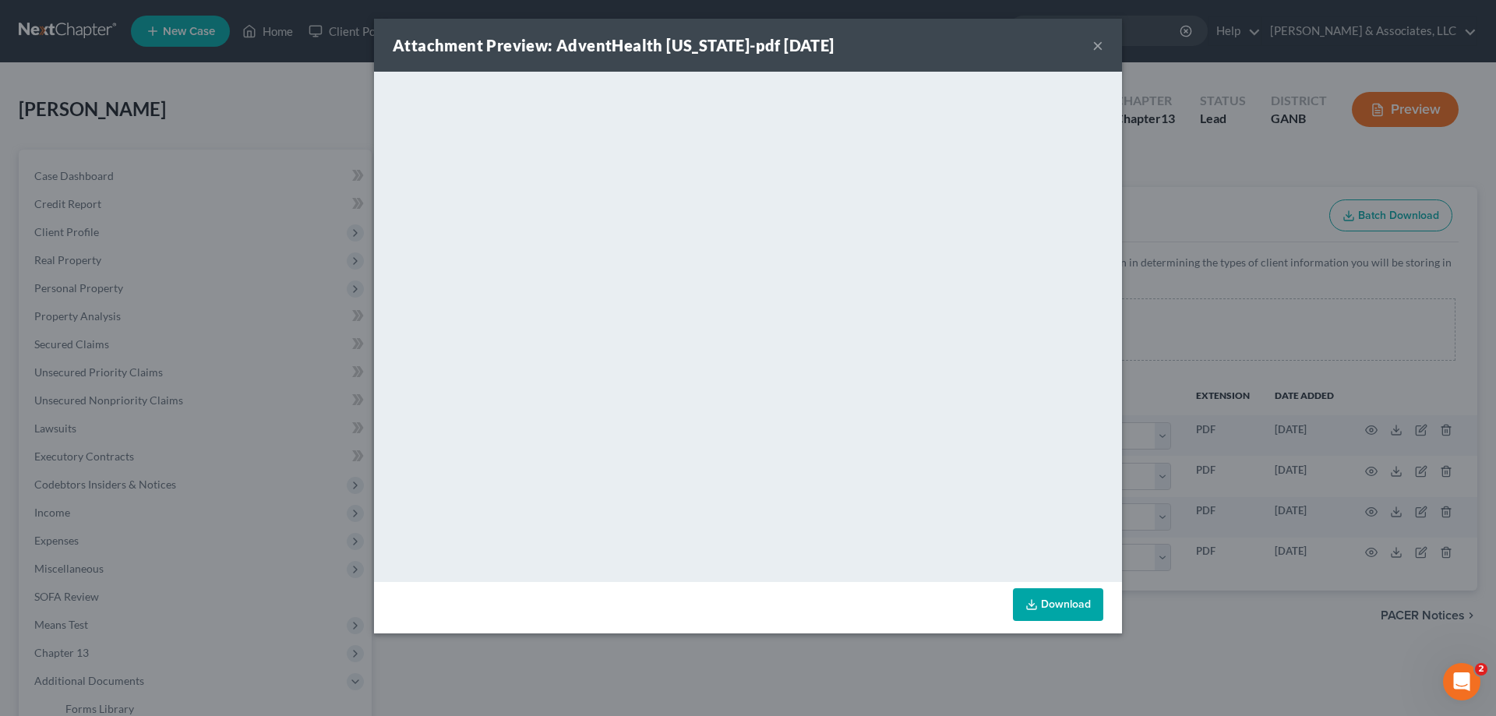
drag, startPoint x: 1119, startPoint y: 537, endPoint x: 1094, endPoint y: 55, distance: 483.1
click at [1097, 47] on button "×" at bounding box center [1098, 45] width 11 height 19
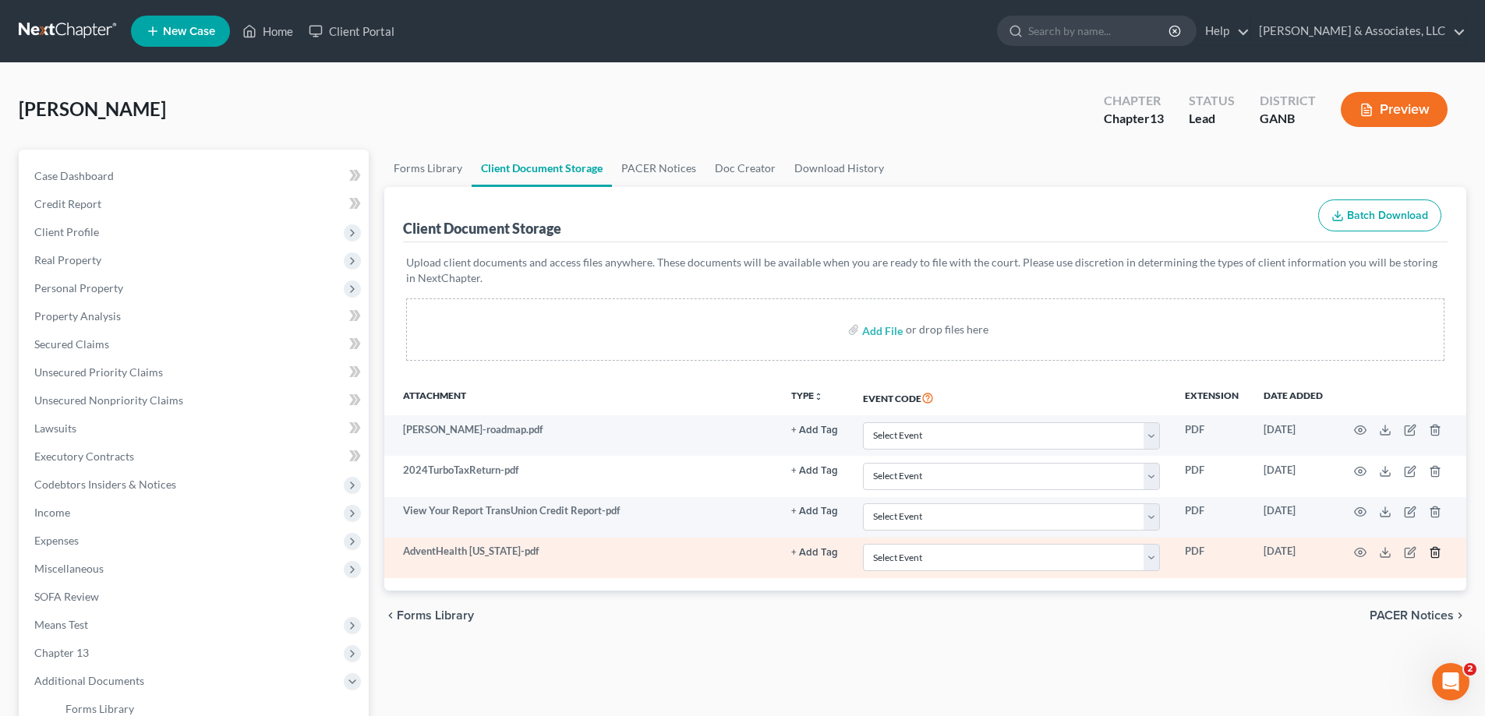
click at [1433, 551] on icon "button" at bounding box center [1435, 552] width 12 height 12
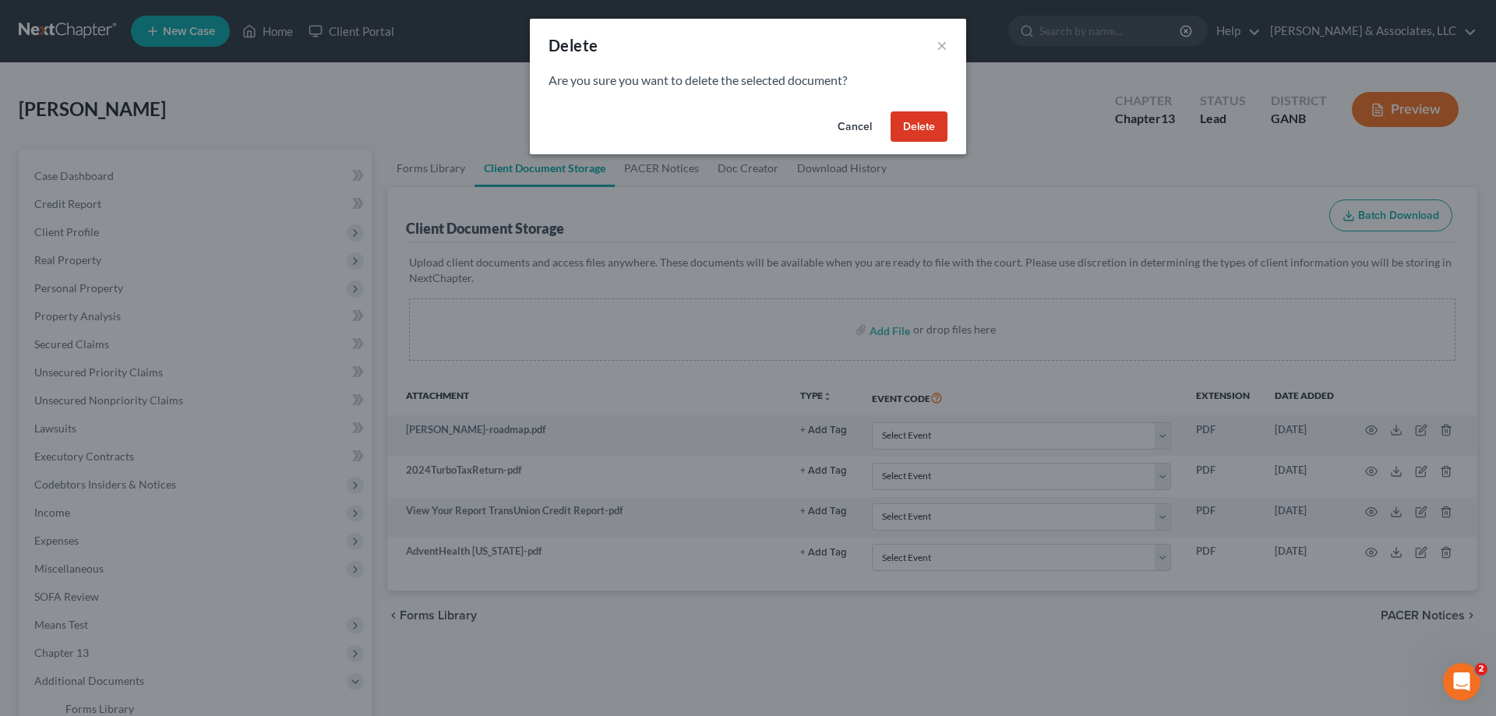
drag, startPoint x: 930, startPoint y: 126, endPoint x: 1443, endPoint y: 123, distance: 512.9
click at [929, 126] on button "Delete" at bounding box center [919, 126] width 57 height 31
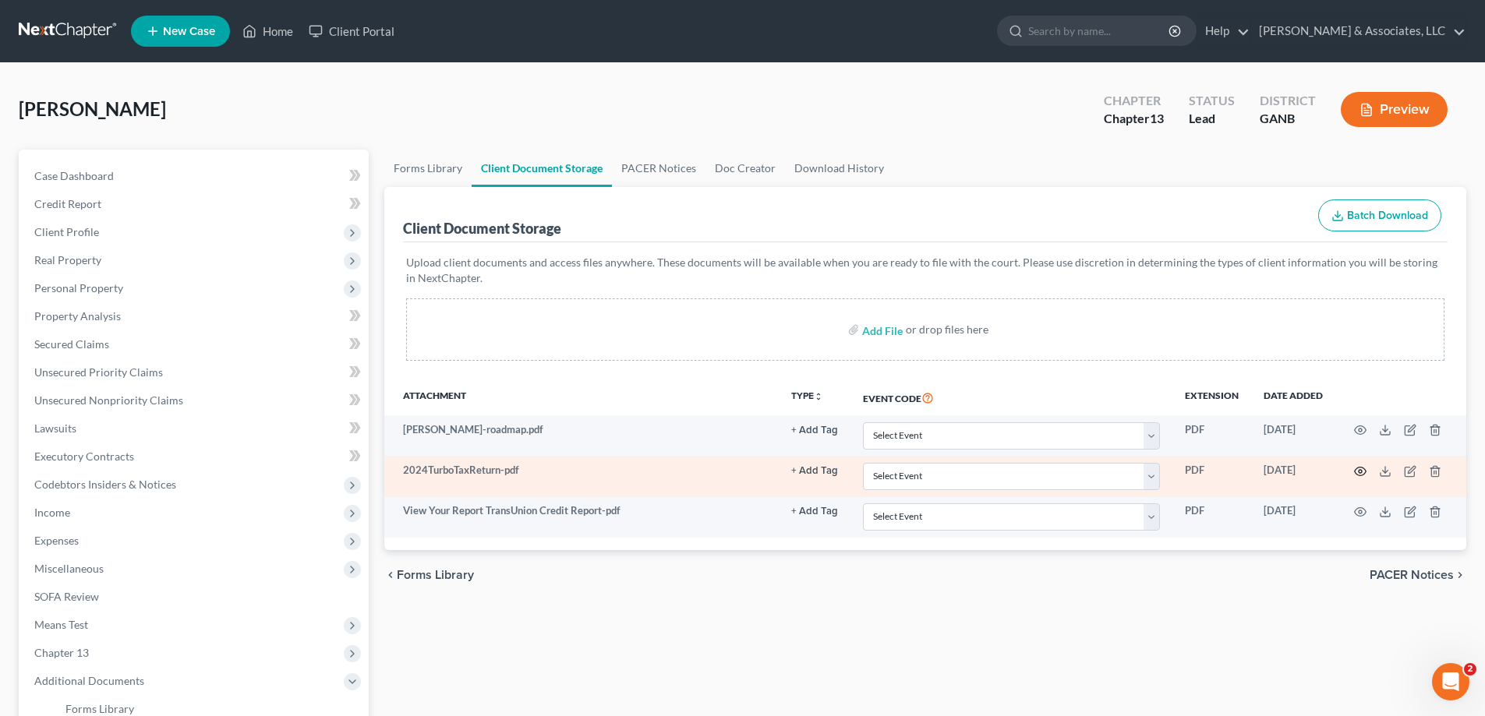
click at [1356, 468] on icon "button" at bounding box center [1360, 471] width 12 height 12
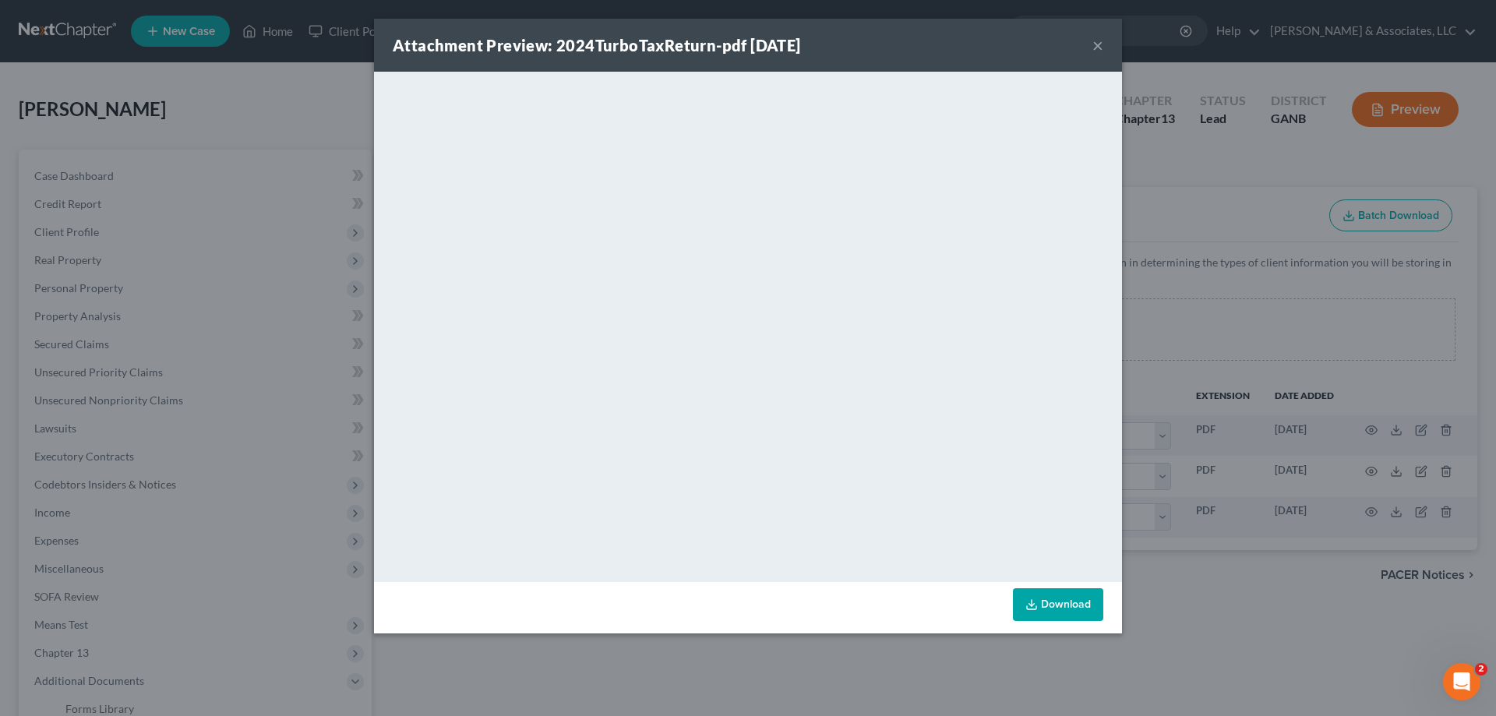
click at [1097, 43] on button "×" at bounding box center [1098, 45] width 11 height 19
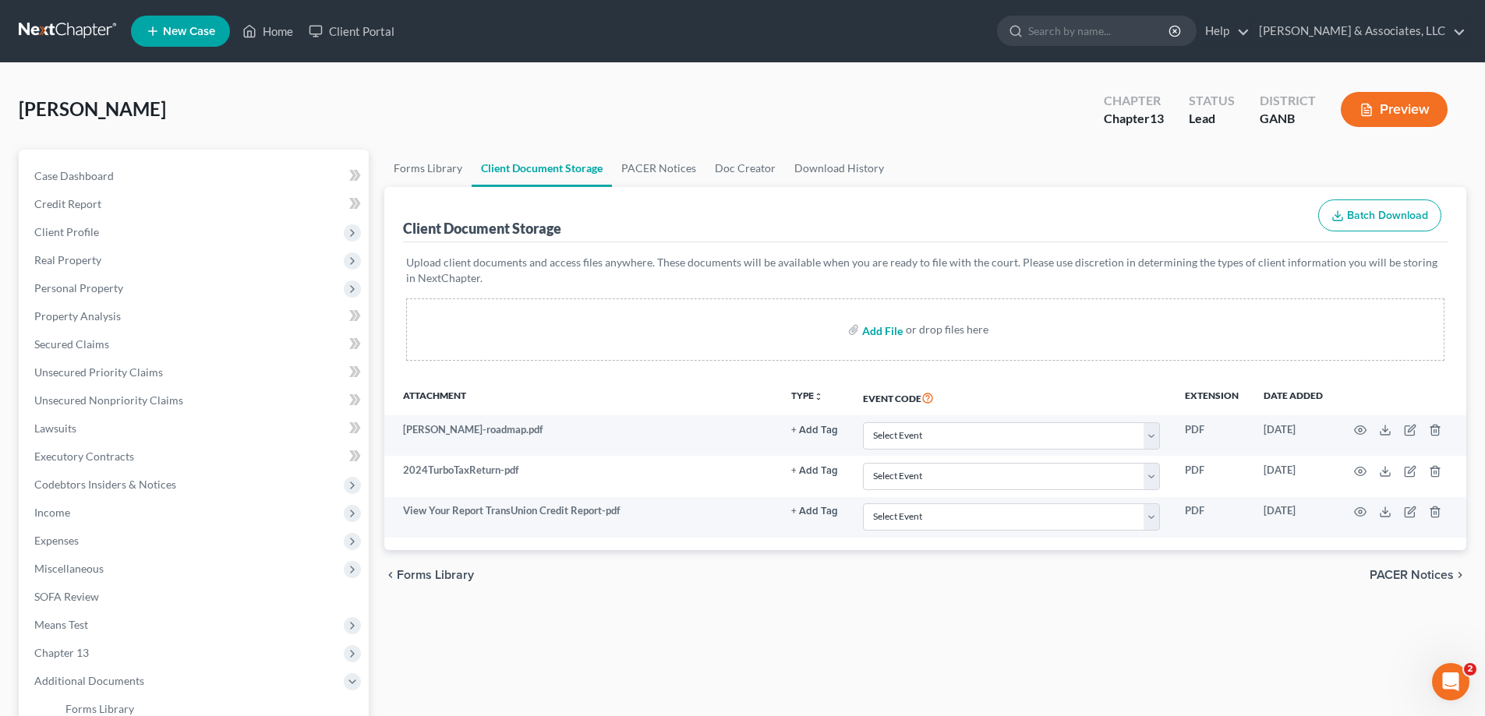
click at [867, 332] on input "file" at bounding box center [880, 330] width 37 height 28
type input "C:\fakepath\[PERSON_NAME] W2.pdf"
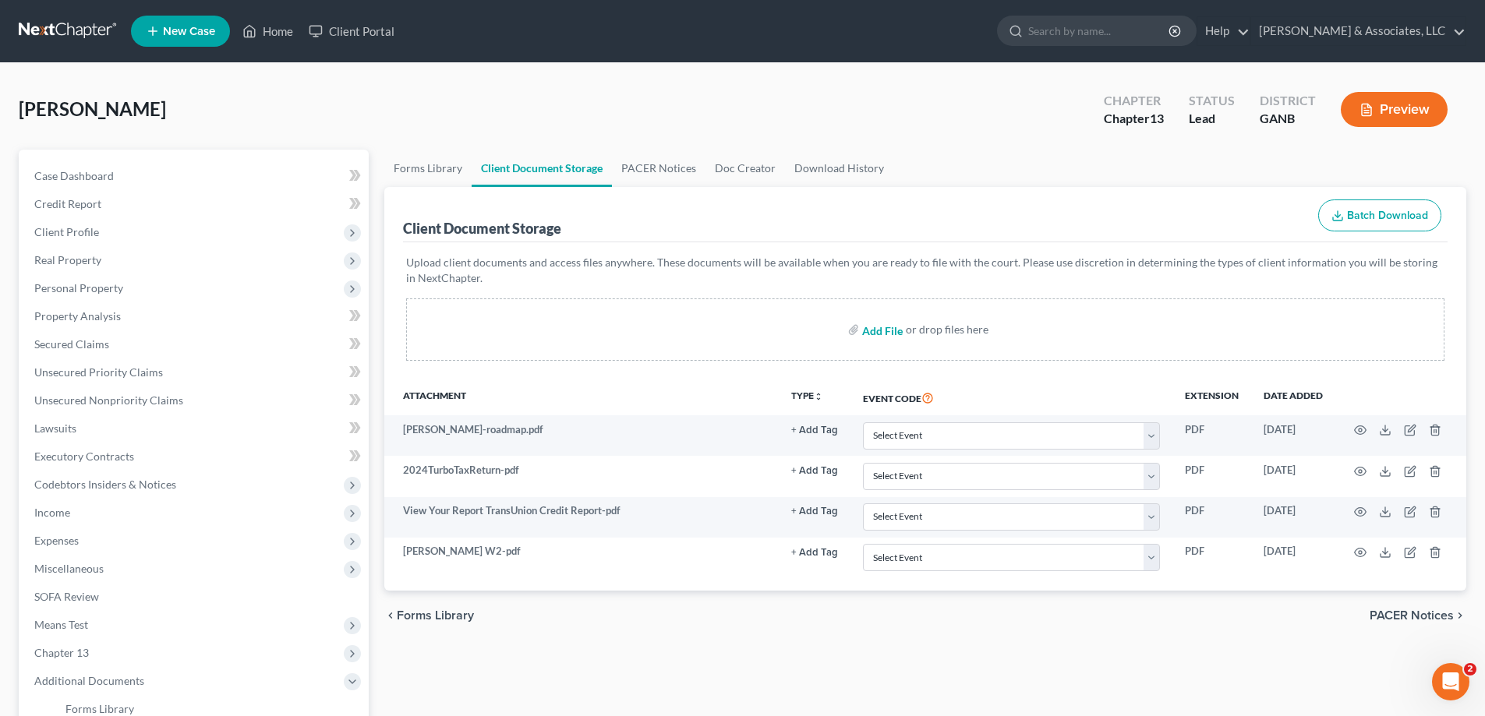
click at [867, 330] on input "file" at bounding box center [880, 330] width 37 height 28
type input "C:\fakepath\[PERSON_NAME] stubs.pdf"
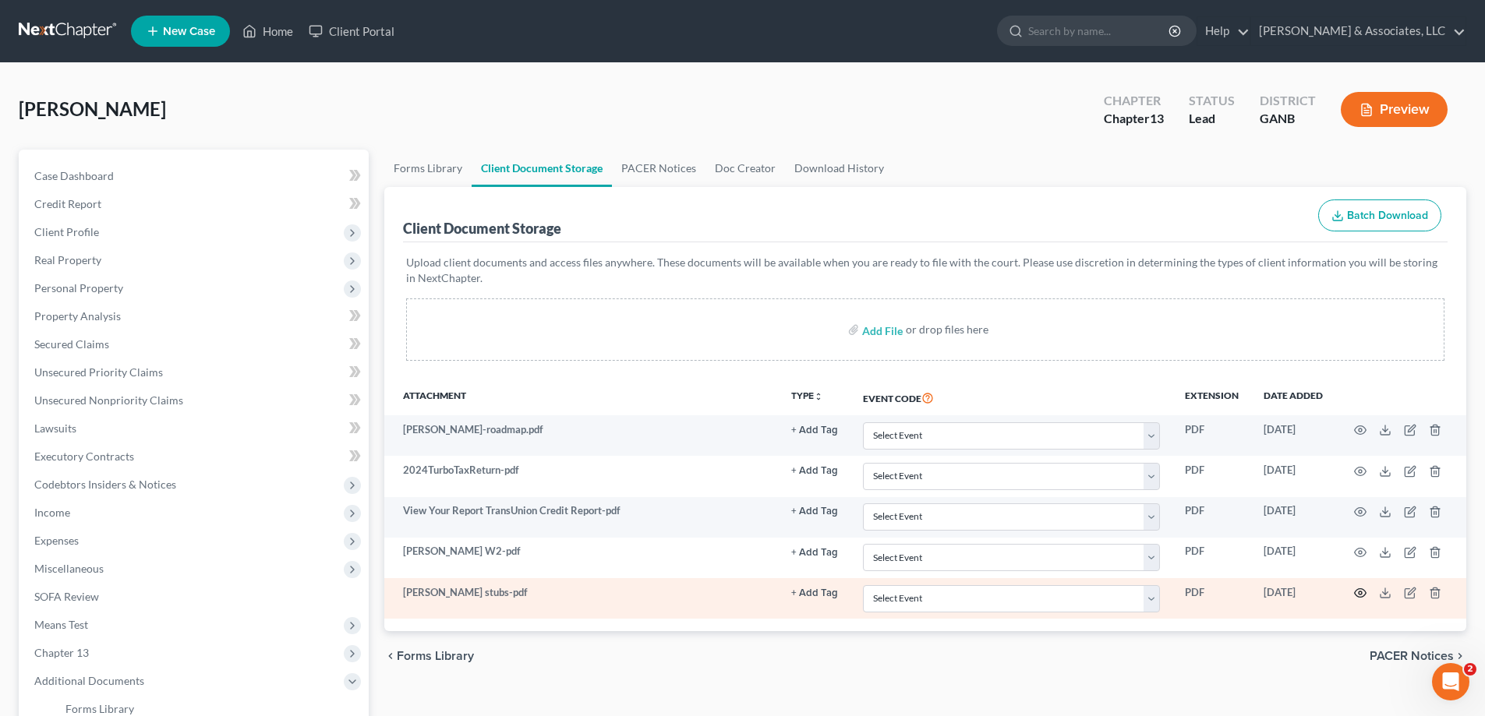
click at [1358, 590] on icon "button" at bounding box center [1361, 593] width 12 height 9
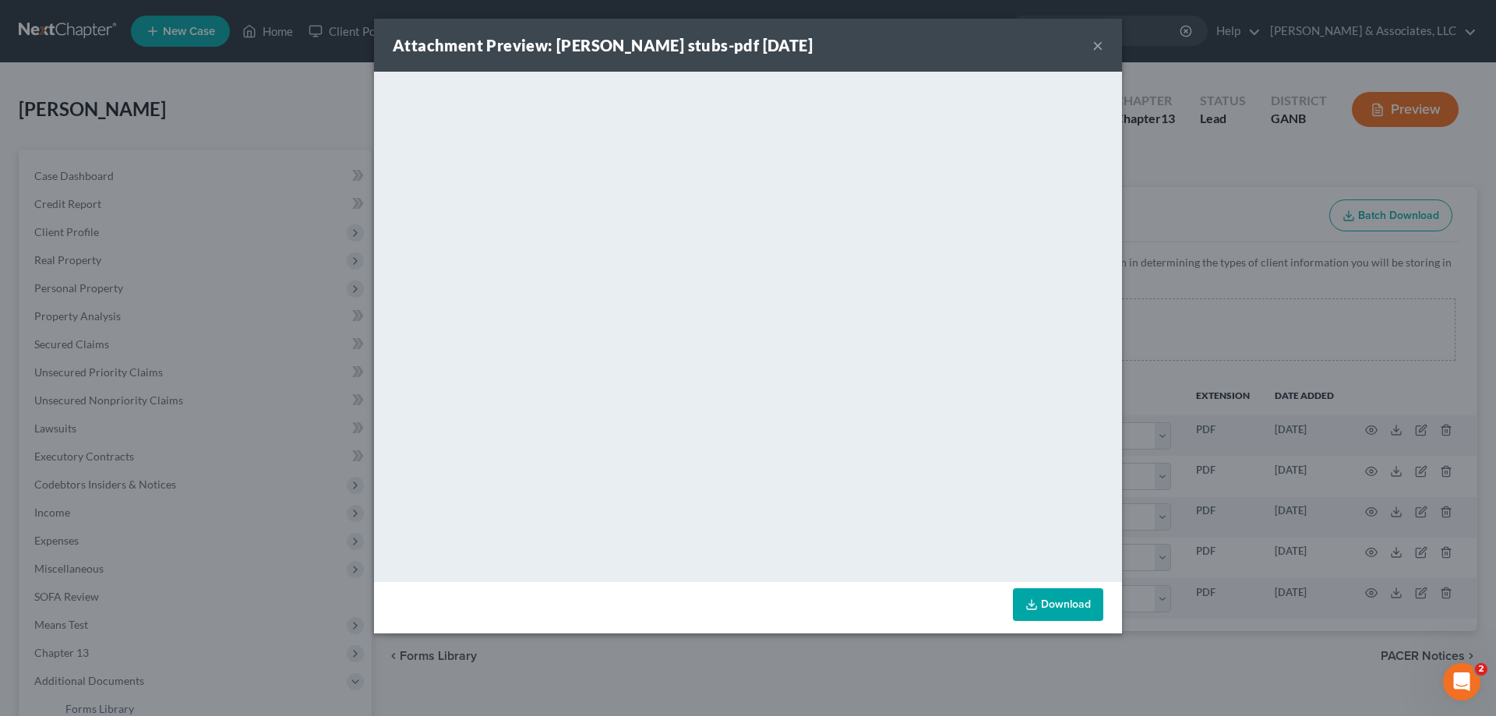
click at [1099, 45] on button "×" at bounding box center [1098, 45] width 11 height 19
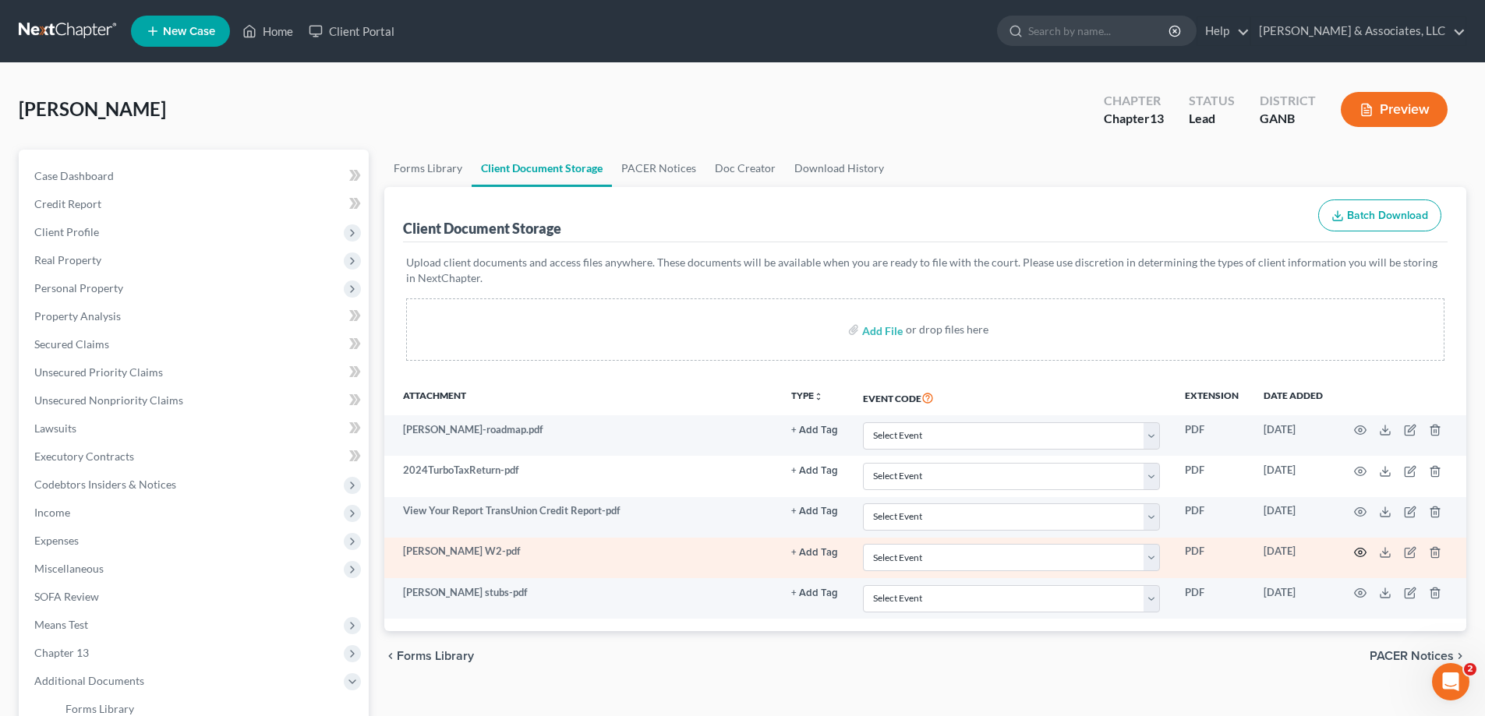
click at [1360, 554] on icon "button" at bounding box center [1360, 552] width 12 height 12
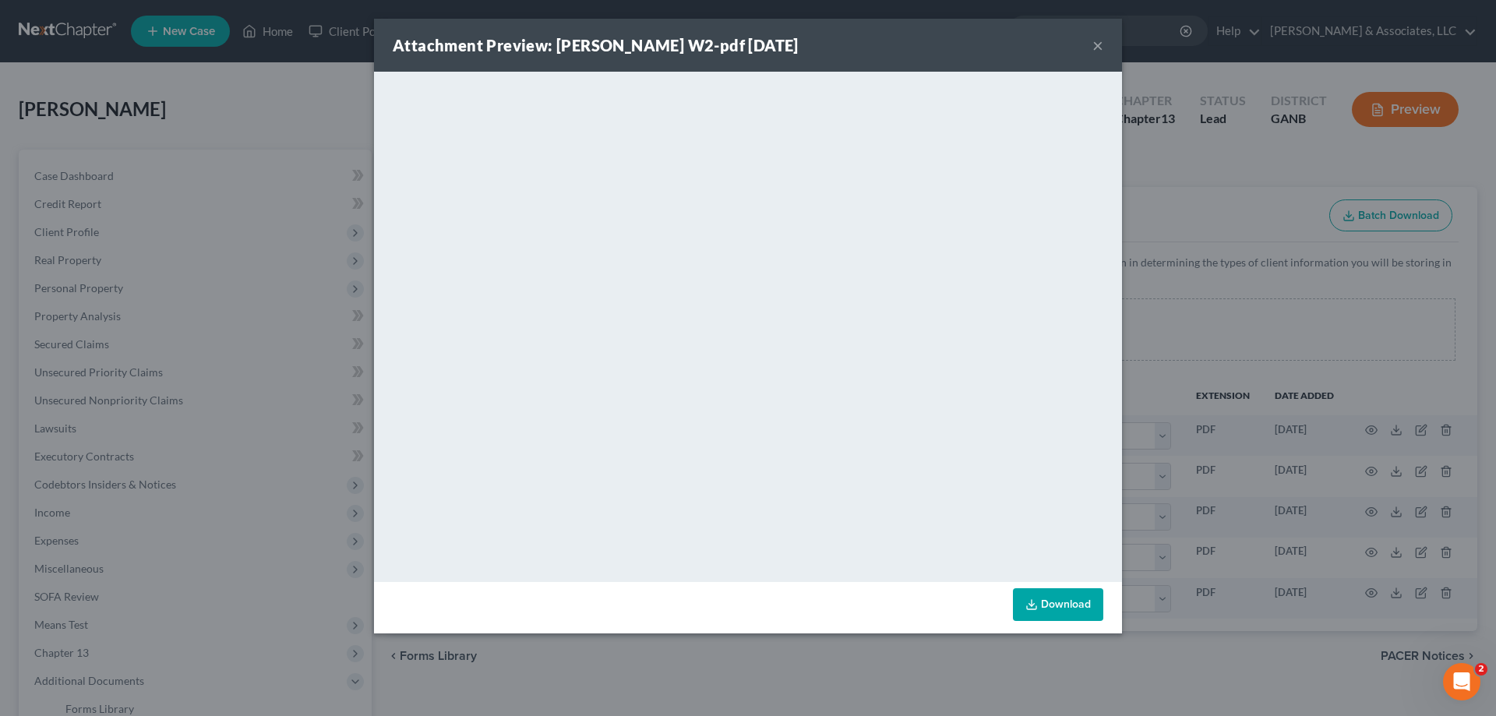
click at [1099, 44] on button "×" at bounding box center [1098, 45] width 11 height 19
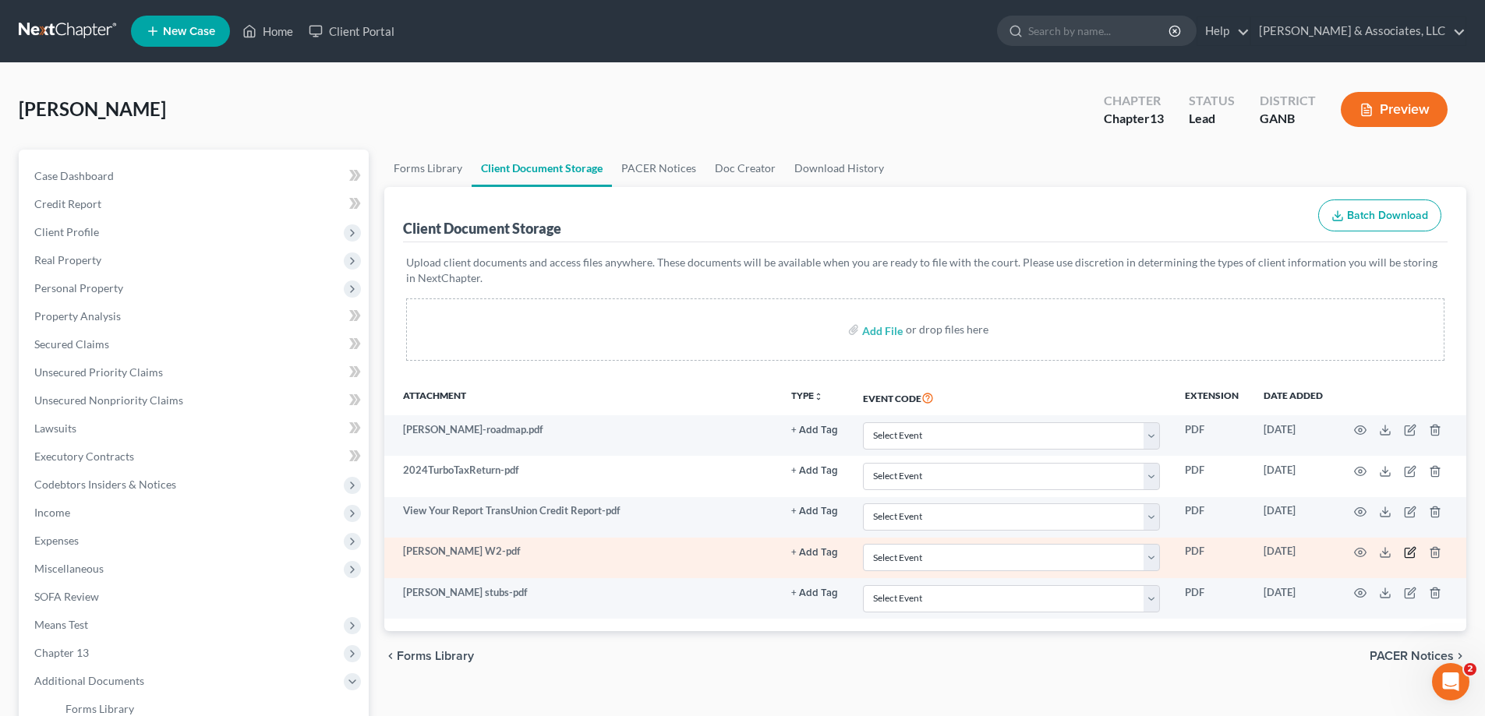
click at [1412, 553] on icon "button" at bounding box center [1411, 550] width 7 height 7
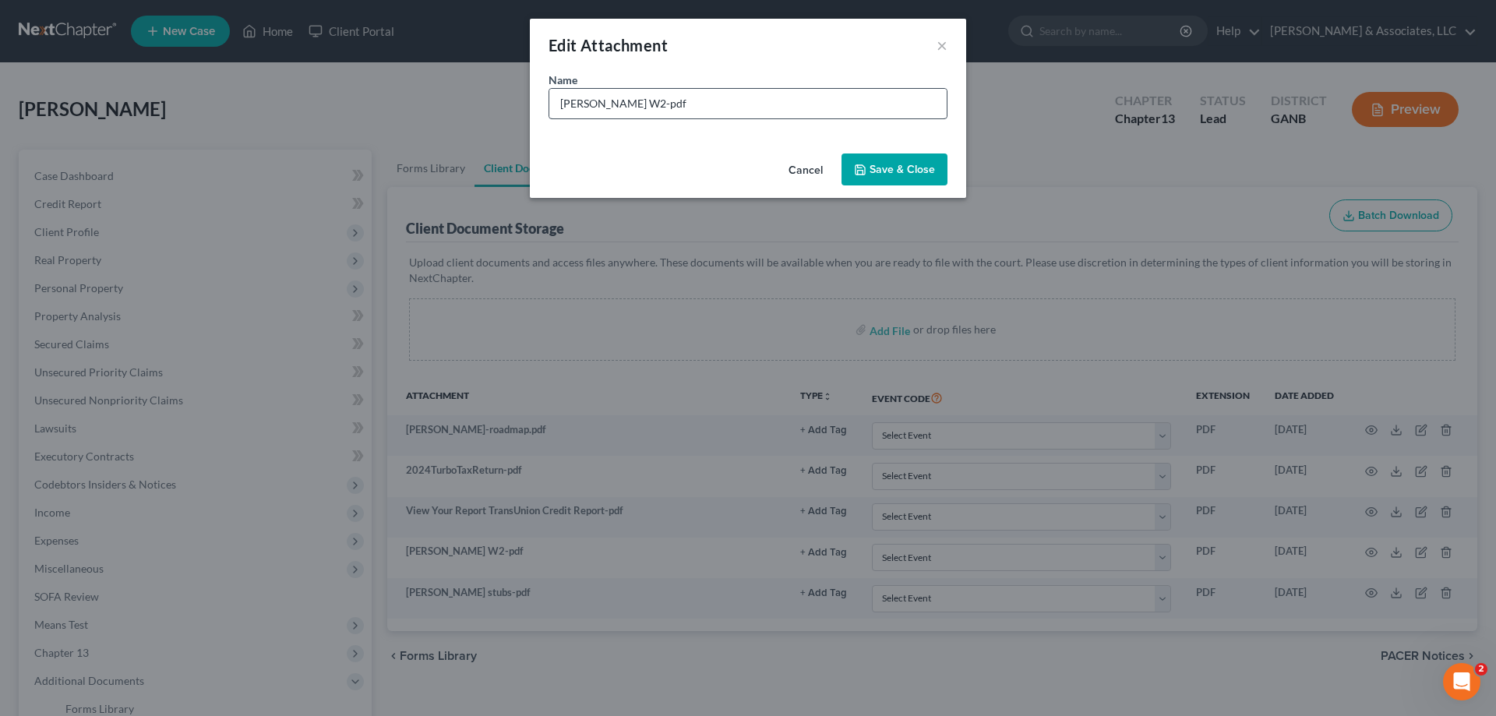
drag, startPoint x: 751, startPoint y: 128, endPoint x: 751, endPoint y: 115, distance: 12.5
click at [751, 127] on div "Name * [PERSON_NAME] W2-pdf" at bounding box center [748, 110] width 436 height 76
click at [751, 115] on input "[PERSON_NAME] W2-pdf" at bounding box center [747, 104] width 397 height 30
type input "[PERSON_NAME] W2- Full SSN"
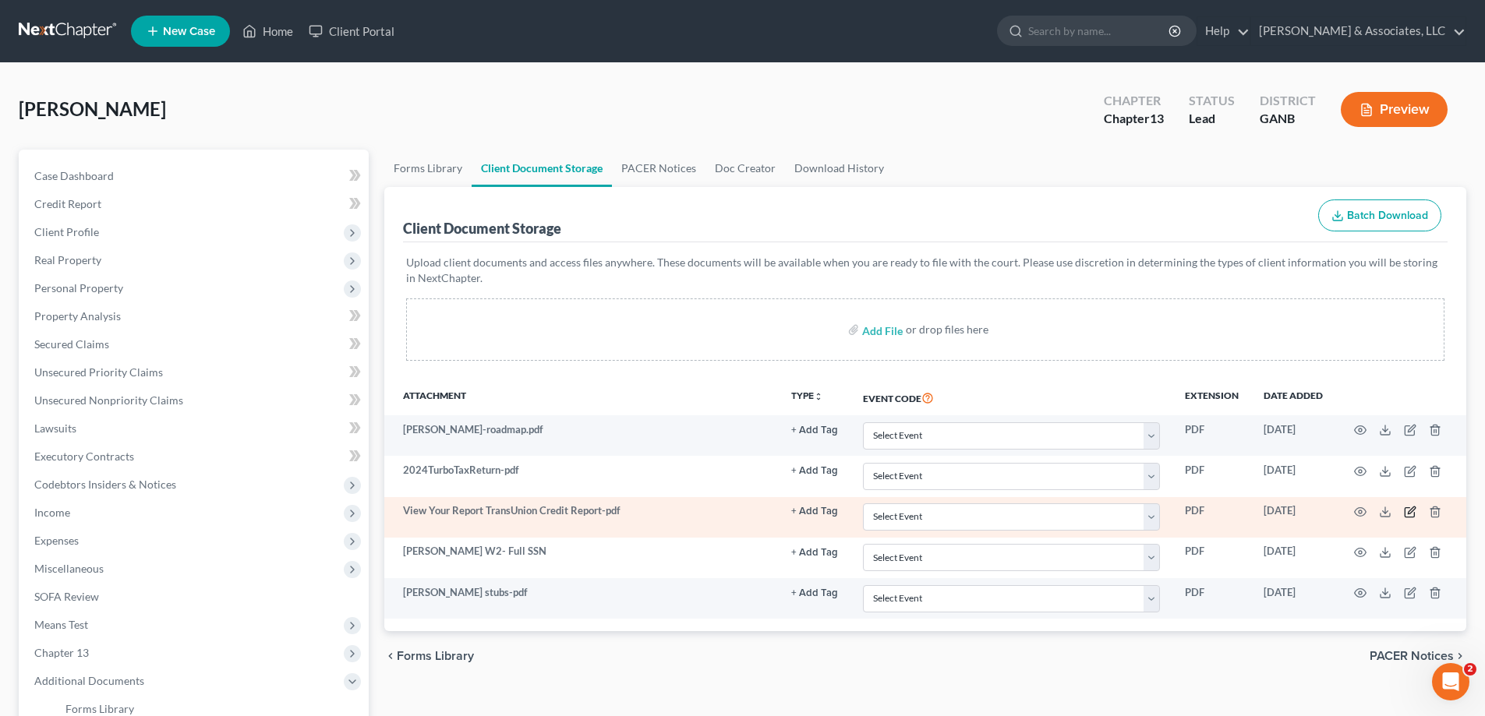
click at [1407, 511] on icon "button" at bounding box center [1410, 512] width 12 height 12
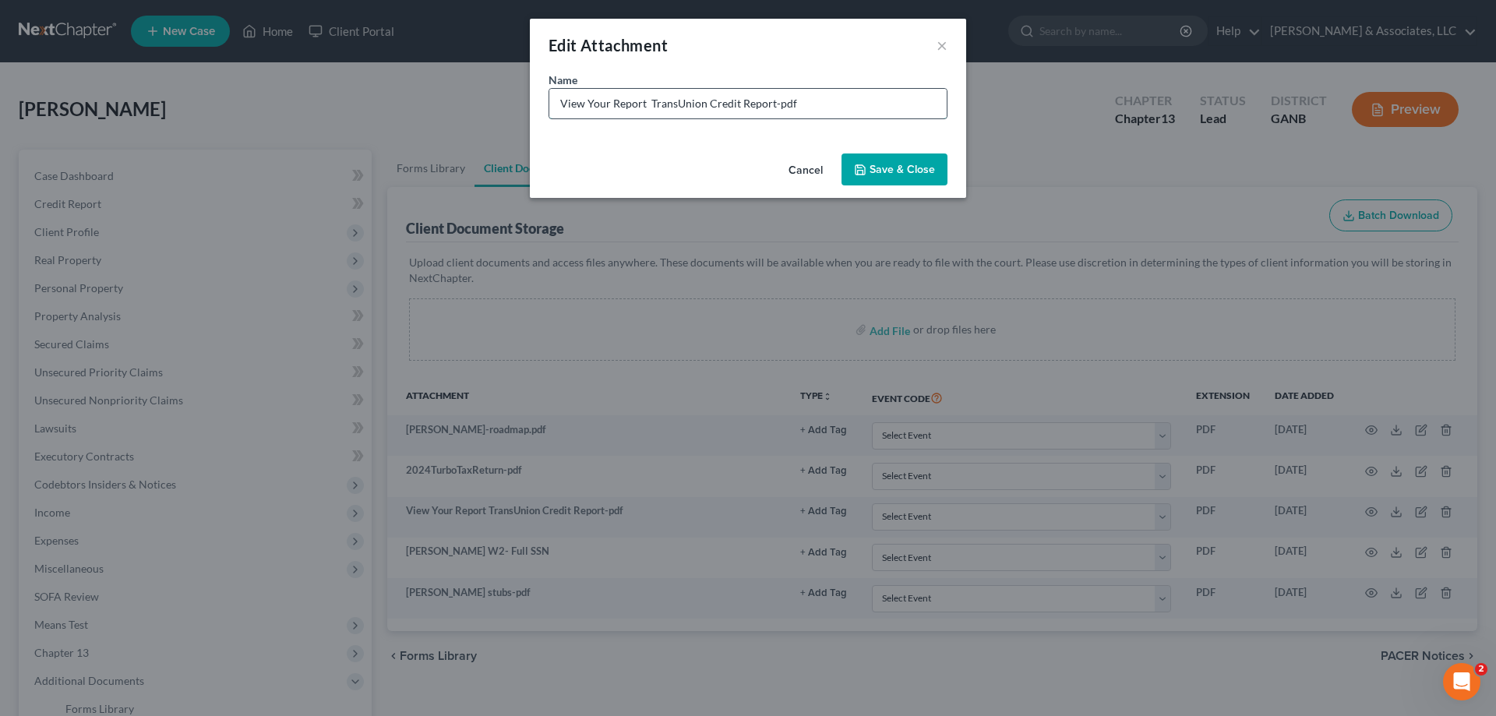
drag, startPoint x: 553, startPoint y: 101, endPoint x: 647, endPoint y: 102, distance: 93.5
click at [647, 102] on input "View Your Report TransUnion Credit Report-pdf" at bounding box center [747, 104] width 397 height 30
type input "TransUnion Credit Report-cut off"
drag, startPoint x: 875, startPoint y: 171, endPoint x: 781, endPoint y: 449, distance: 293.1
click at [876, 171] on span "Save & Close" at bounding box center [902, 169] width 65 height 13
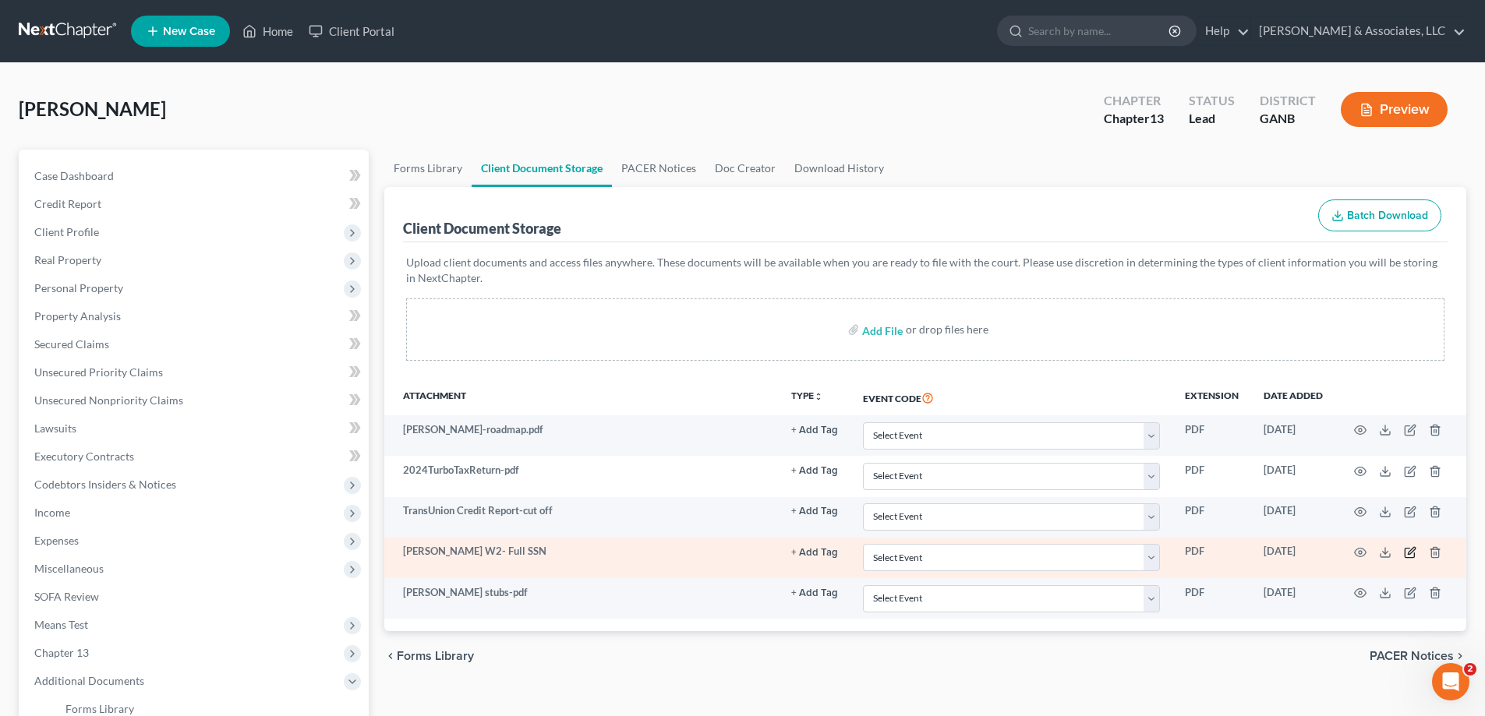
click at [1405, 549] on icon "button" at bounding box center [1408, 553] width 9 height 9
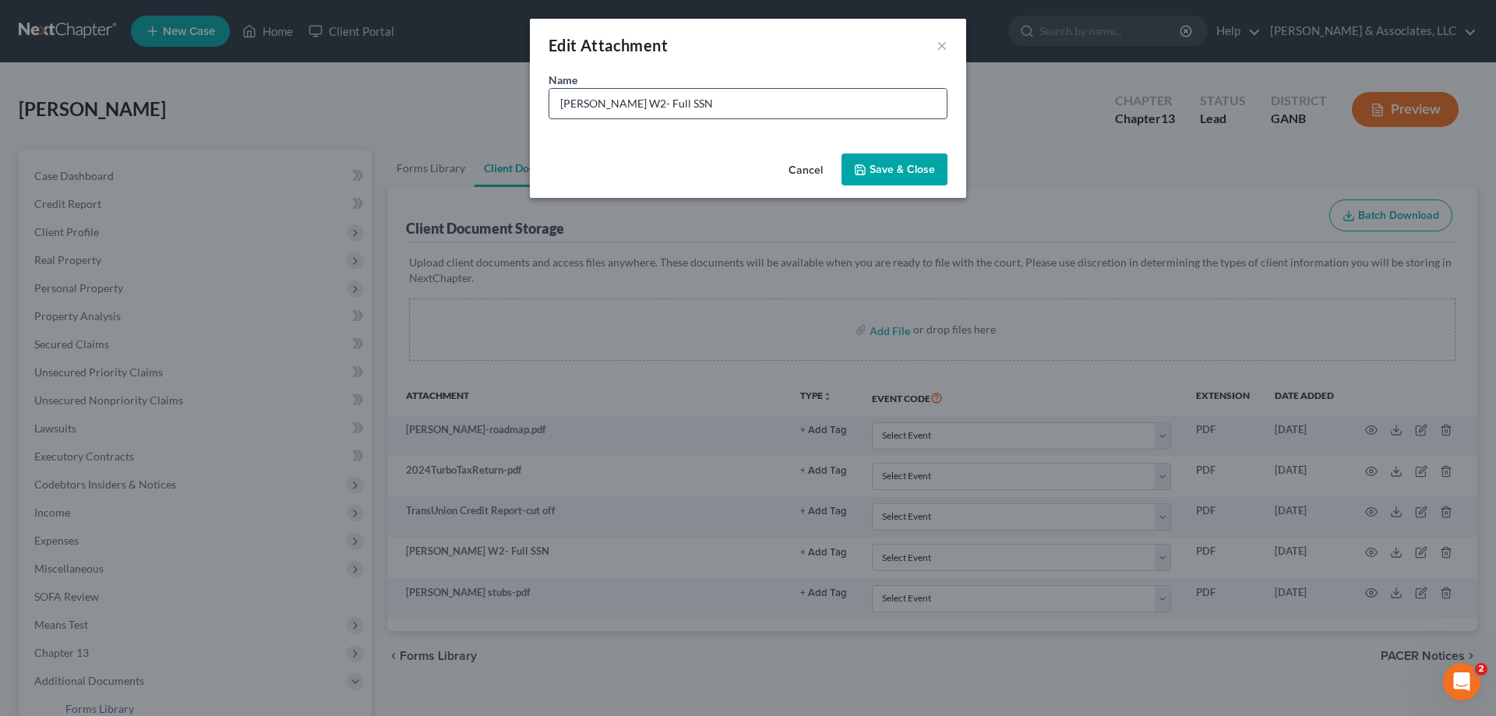
drag, startPoint x: 553, startPoint y: 104, endPoint x: 599, endPoint y: 107, distance: 46.1
click at [599, 107] on input "[PERSON_NAME] W2- Full SSN" at bounding box center [747, 104] width 397 height 30
type input "W2- Full SSN"
click at [889, 167] on span "Save & Close" at bounding box center [902, 169] width 65 height 13
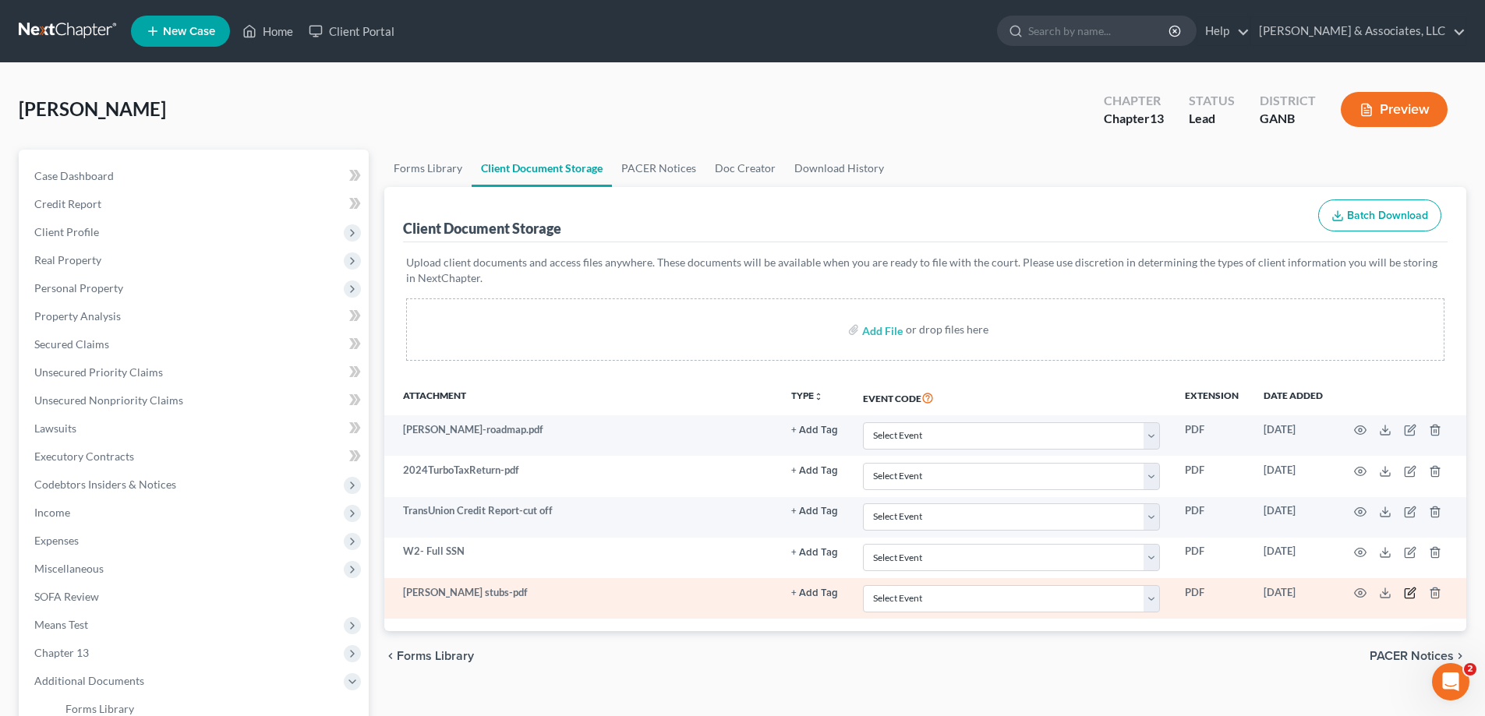
click at [1410, 592] on icon "button" at bounding box center [1410, 593] width 12 height 12
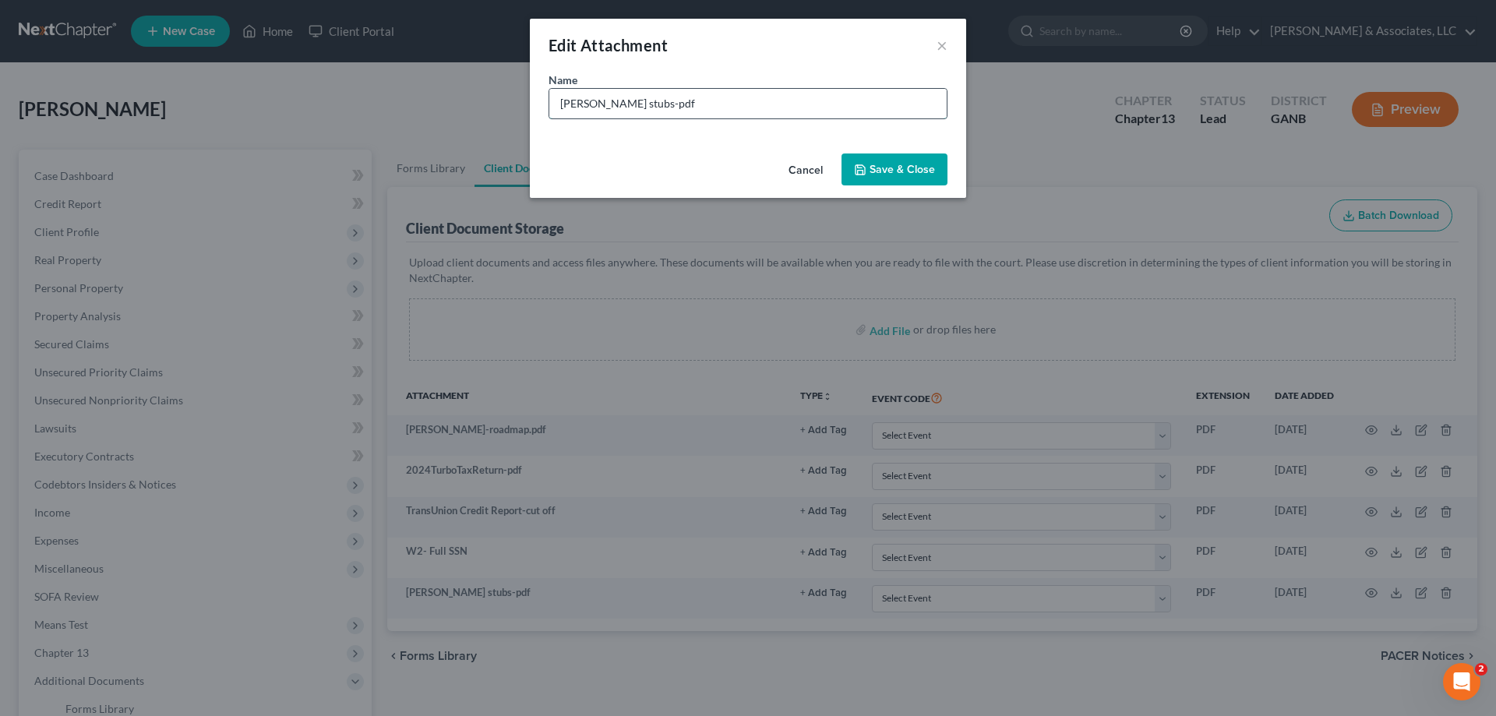
drag, startPoint x: 558, startPoint y: 102, endPoint x: 599, endPoint y: 81, distance: 46.4
click at [599, 108] on input "[PERSON_NAME] stubs-pdf" at bounding box center [747, 104] width 397 height 30
click at [640, 110] on input "Stubs-pdf" at bounding box center [747, 104] width 397 height 30
type input "Stubs"
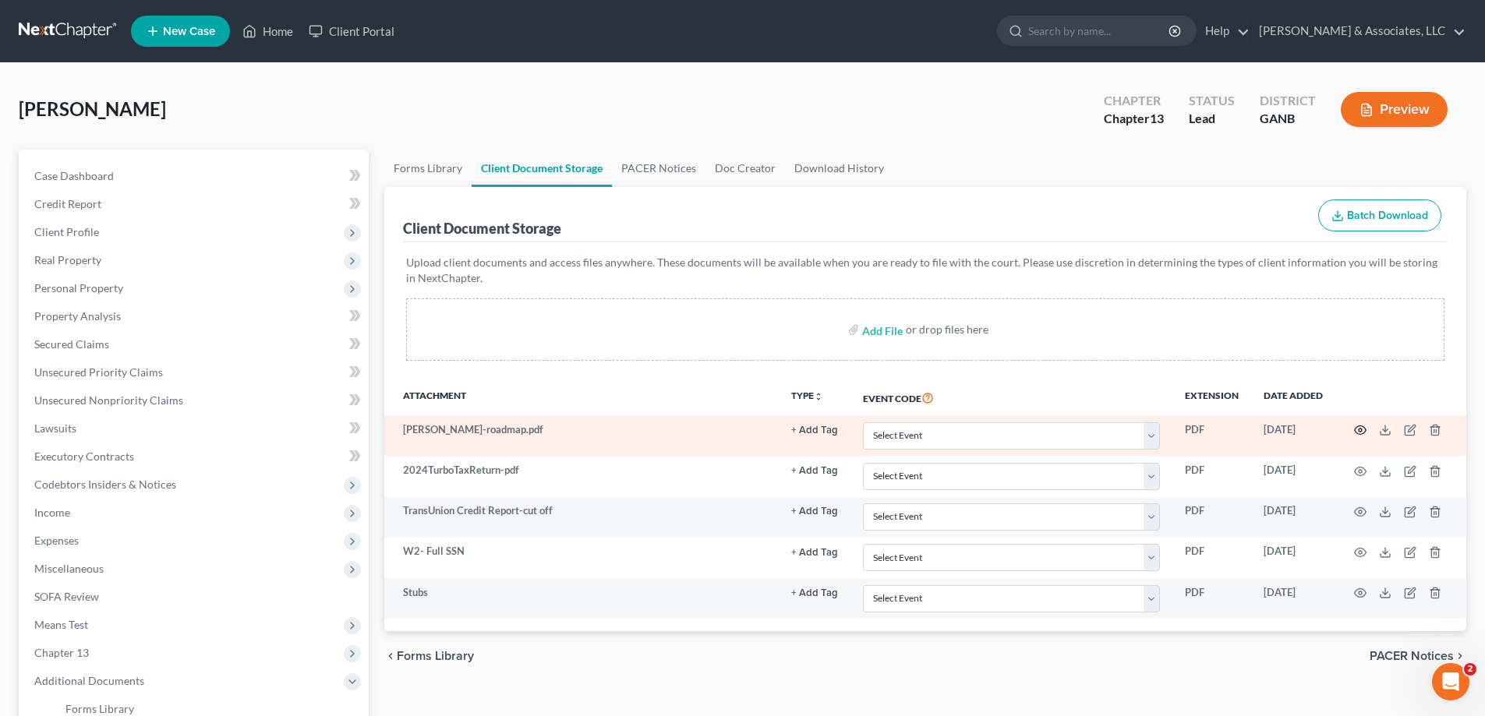
click at [1359, 429] on circle "button" at bounding box center [1359, 430] width 3 height 3
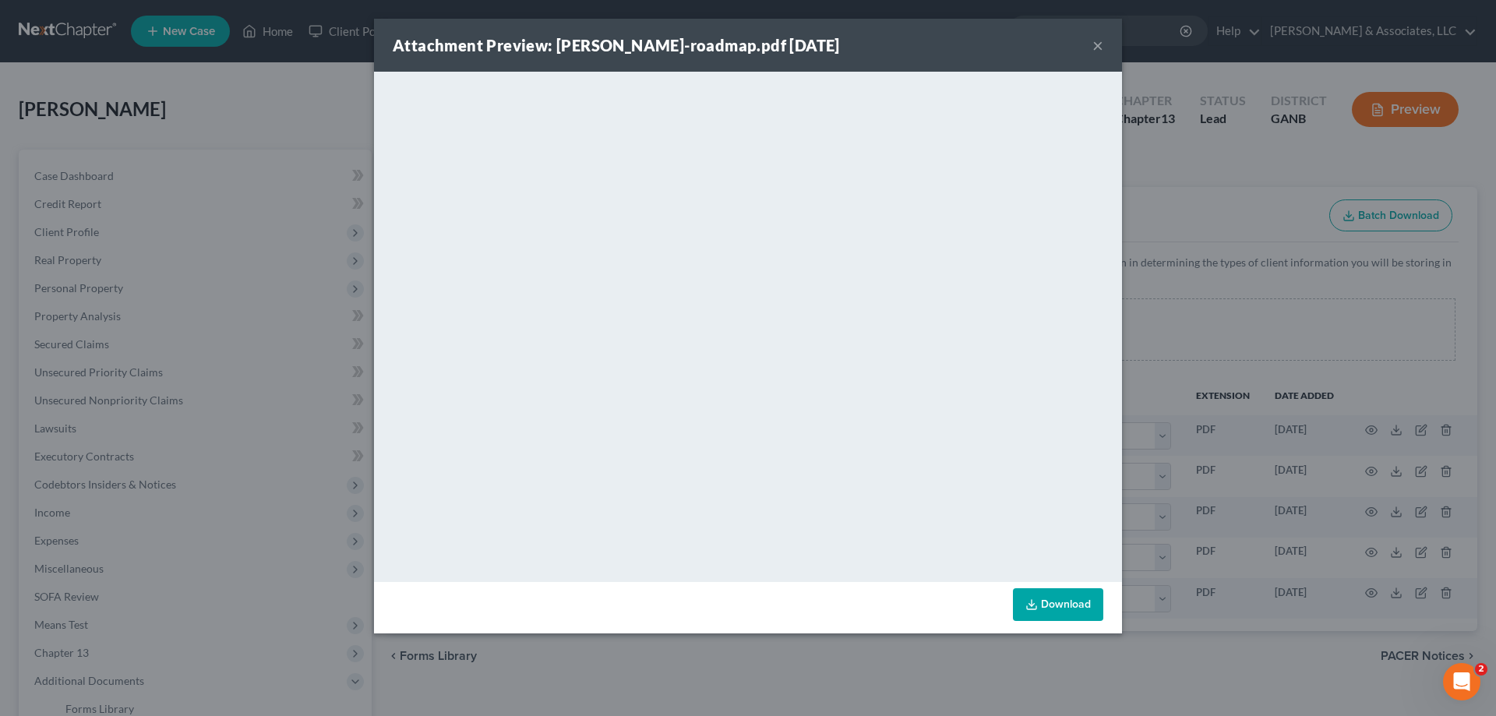
click at [1096, 46] on button "×" at bounding box center [1098, 45] width 11 height 19
